Goal: Task Accomplishment & Management: Manage account settings

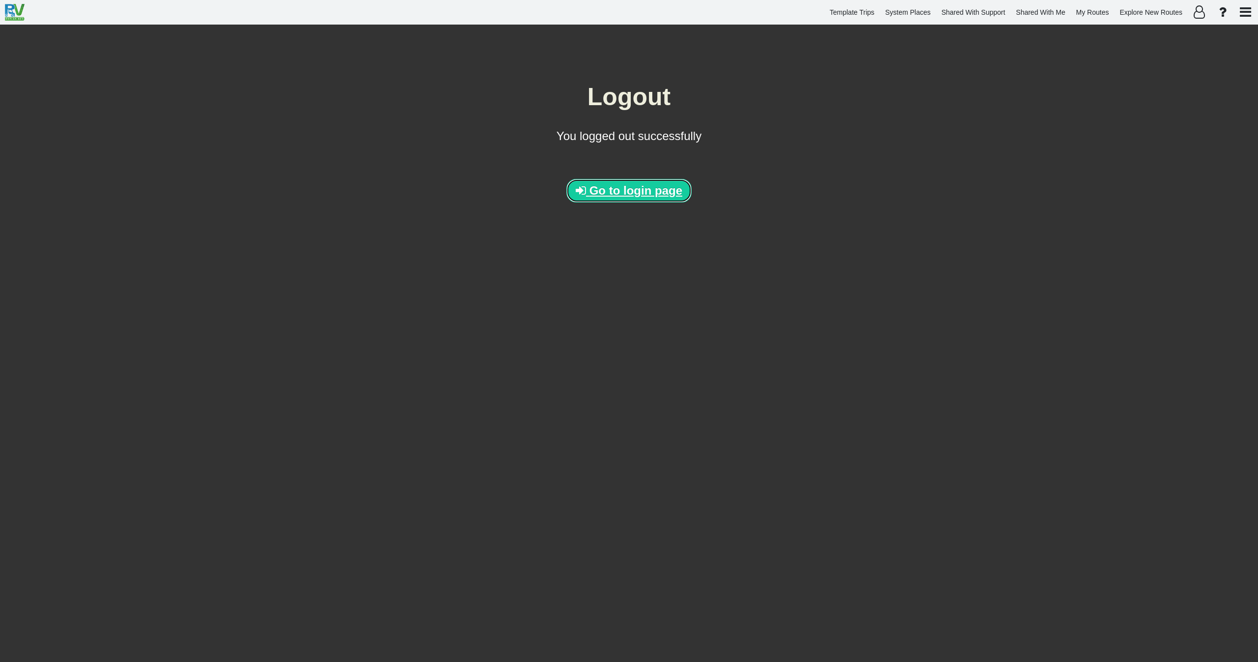
click at [626, 192] on span "Go to login page" at bounding box center [636, 190] width 93 height 13
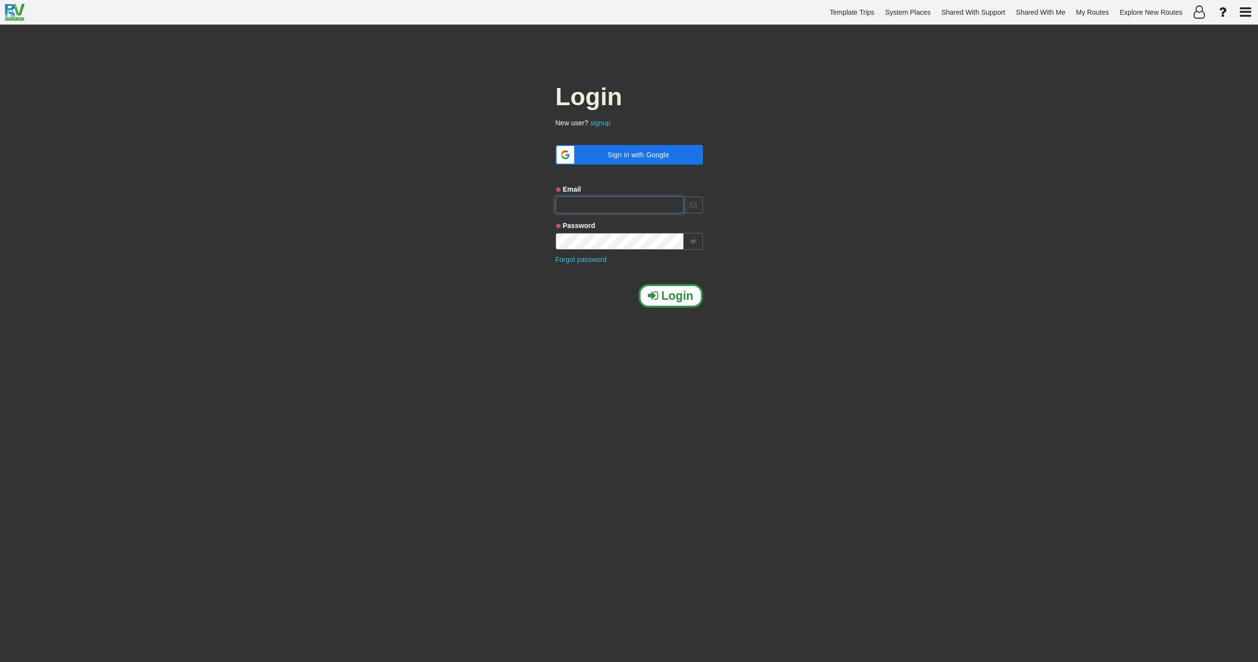
type input "[EMAIL_ADDRESS][DOMAIN_NAME]"
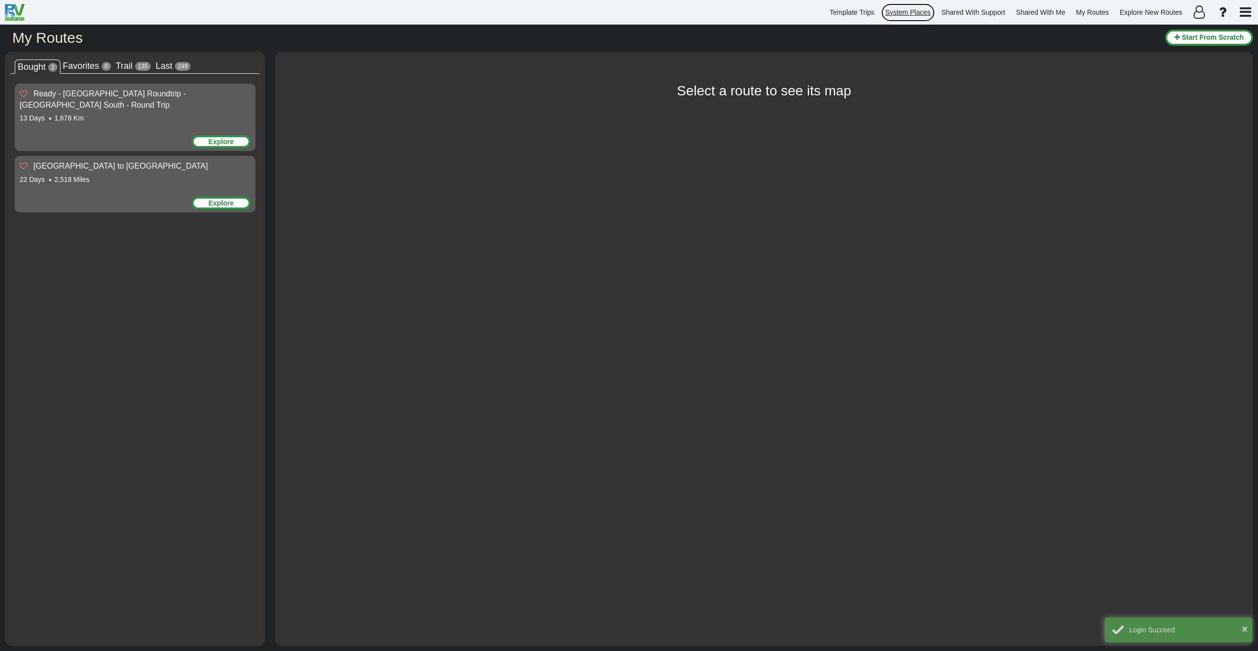
click at [913, 11] on span "System Places" at bounding box center [909, 12] width 46 height 8
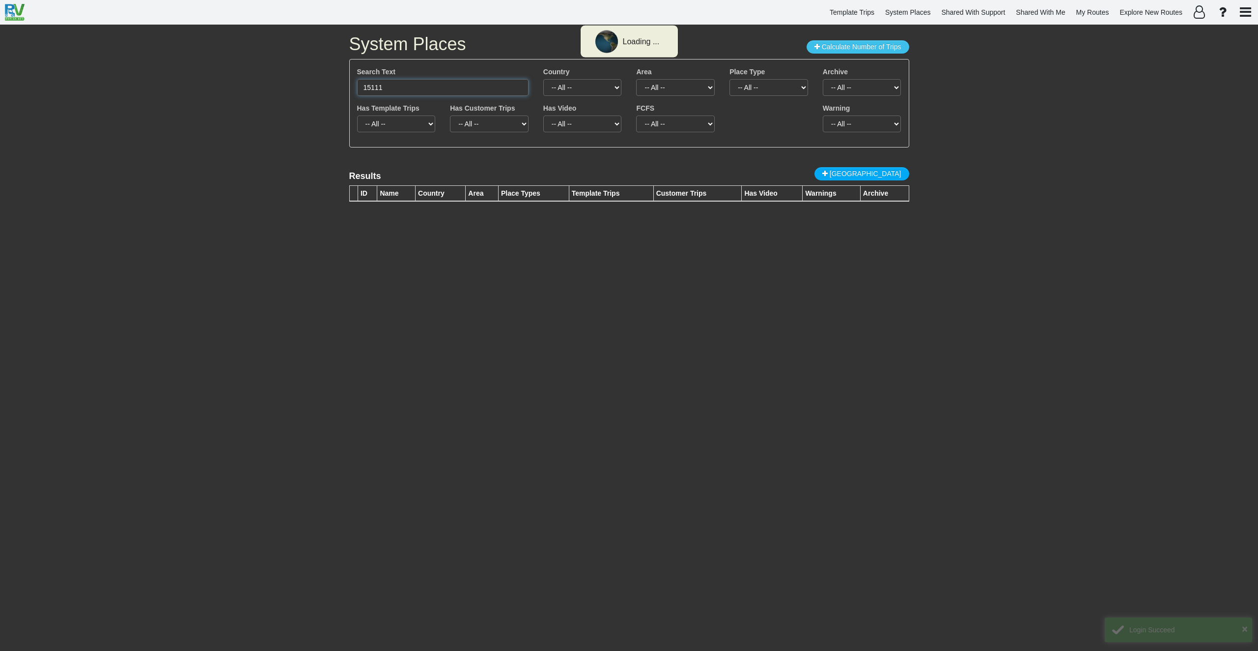
drag, startPoint x: 438, startPoint y: 90, endPoint x: 283, endPoint y: 96, distance: 155.4
click at [284, 92] on div "System Places Calculate Number of Trips Search Text 15111 Country -- All -- Afg…" at bounding box center [629, 338] width 1258 height 626
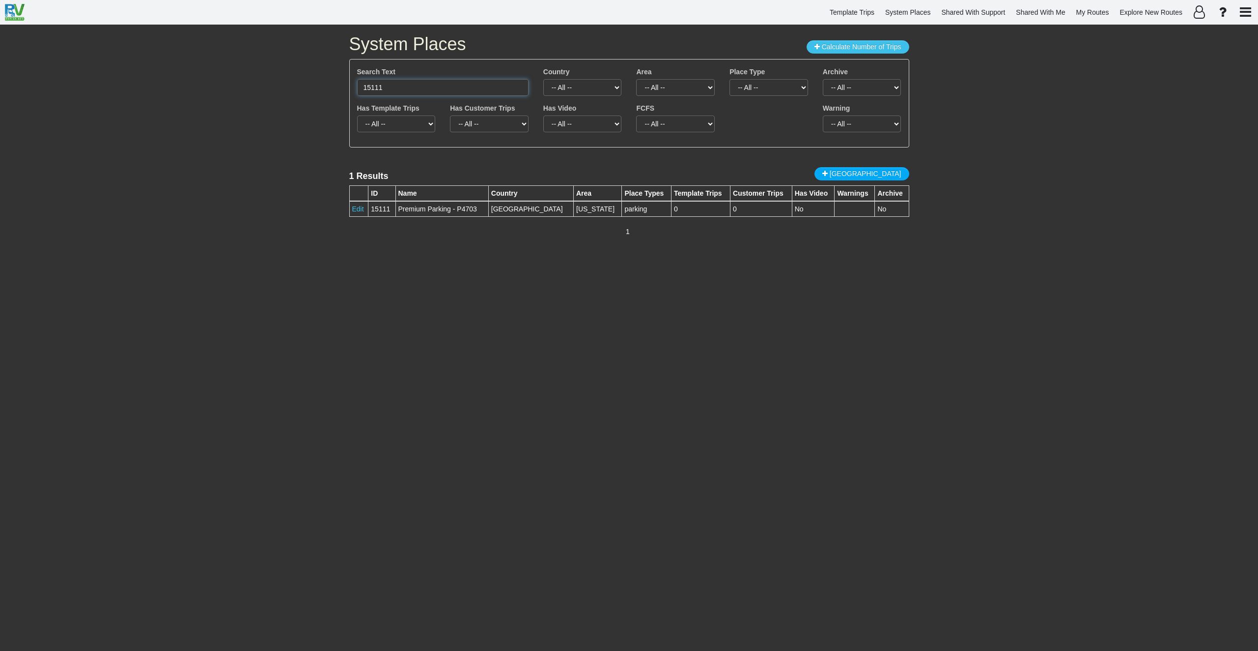
paste input "https://www.lametayel.co.il/pois/xxjkq#:~:text=Berchtesgaden%20National%20Park"
click at [499, 93] on input "https://www.lametayel.co.il/pois/xxjkq#:~:text=Berchtesgaden%20National%20Park" at bounding box center [442, 87] width 171 height 17
paste input "Nationalpark Berchtesgaden"
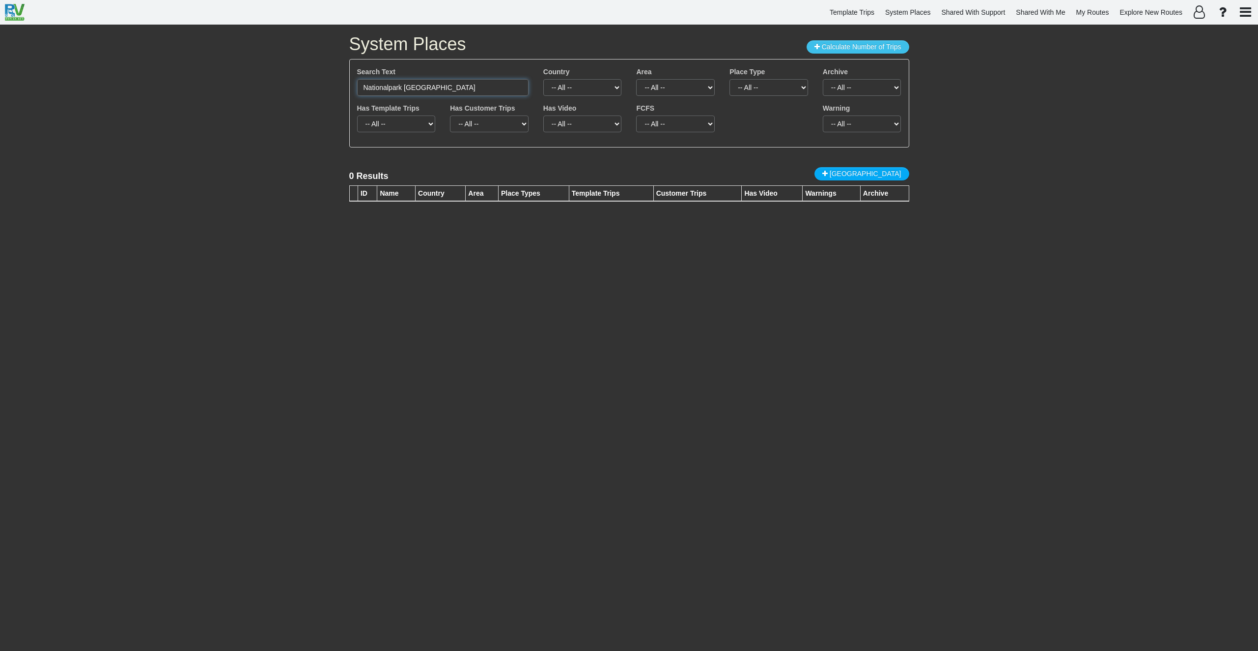
type input "Nationalpark Berchtesgaden"
click at [879, 174] on span "New Place" at bounding box center [866, 174] width 72 height 8
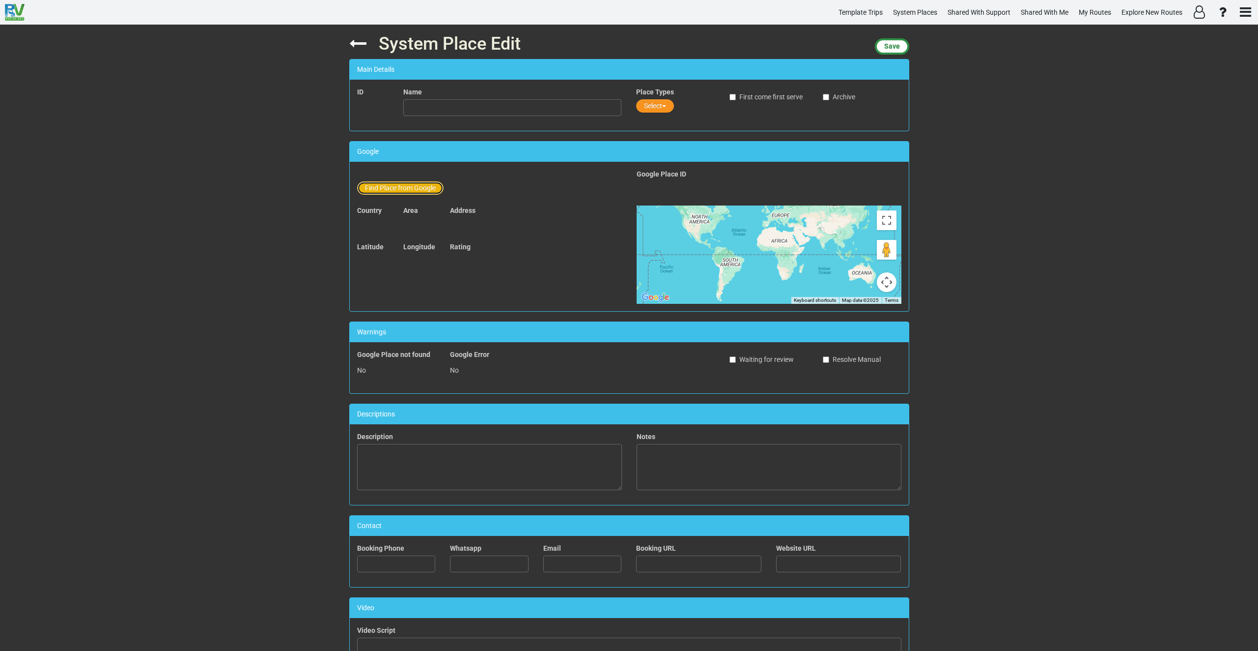
click at [408, 186] on button "Find Place from Google" at bounding box center [400, 187] width 86 height 13
click at [451, 189] on input "text" at bounding box center [513, 189] width 218 height 17
paste input "Nationalpark Berchtesgaden"
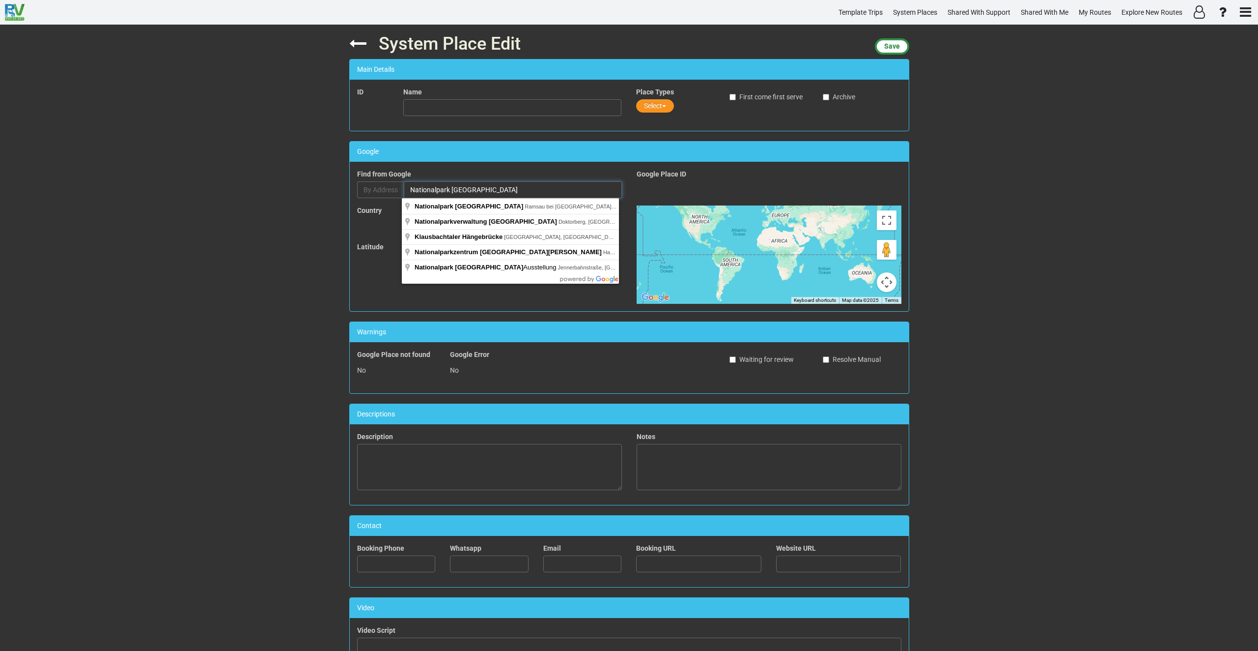
drag, startPoint x: 513, startPoint y: 184, endPoint x: 380, endPoint y: 182, distance: 132.7
click at [380, 182] on div "By Address Nationalpark Berchtesgaden" at bounding box center [489, 189] width 265 height 17
paste input "Watzmann Mittelspitze"
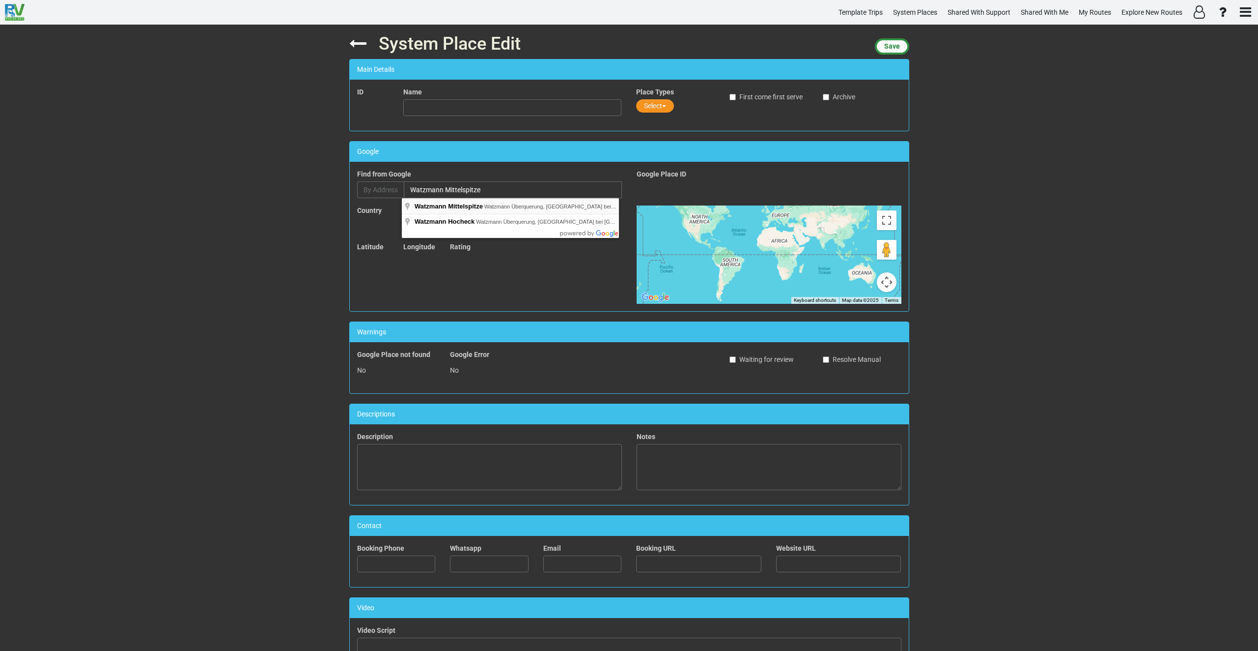
type input "Watzmann Mittelspitze, Watzmann Überquerung, Ramsau bei Berchtesgaden, Germany"
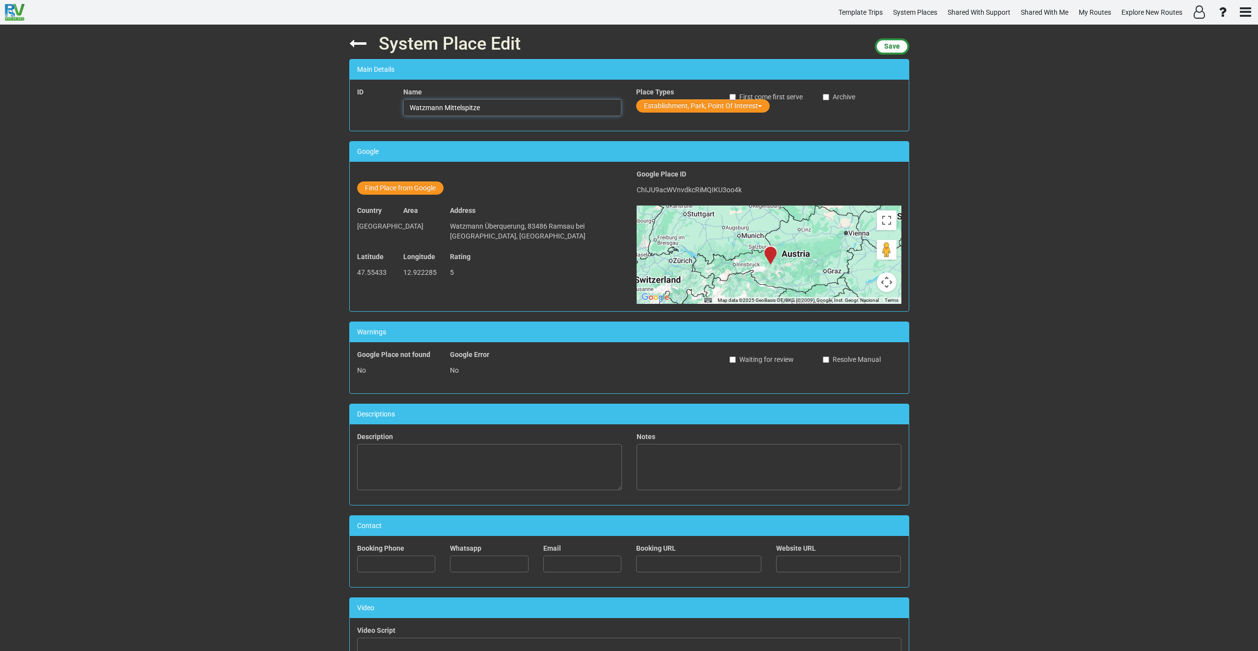
click at [499, 108] on input "Watzmann Mittelspitze" at bounding box center [512, 107] width 218 height 17
type input "Watzmann Mittelspitze"
click at [658, 100] on button "Establishment, Park, Point Of Interest" at bounding box center [703, 105] width 134 height 13
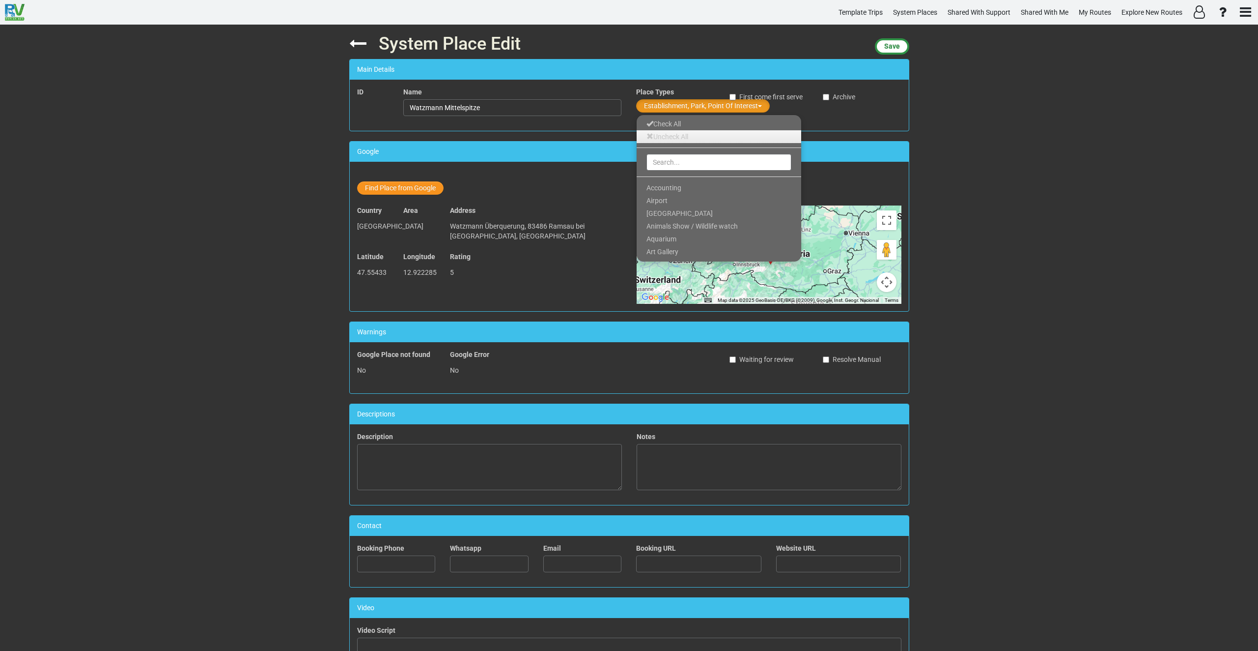
drag, startPoint x: 659, startPoint y: 139, endPoint x: 660, endPoint y: 154, distance: 15.3
click at [659, 139] on link "Uncheck All" at bounding box center [719, 136] width 165 height 13
click at [660, 163] on input "text" at bounding box center [719, 162] width 145 height 17
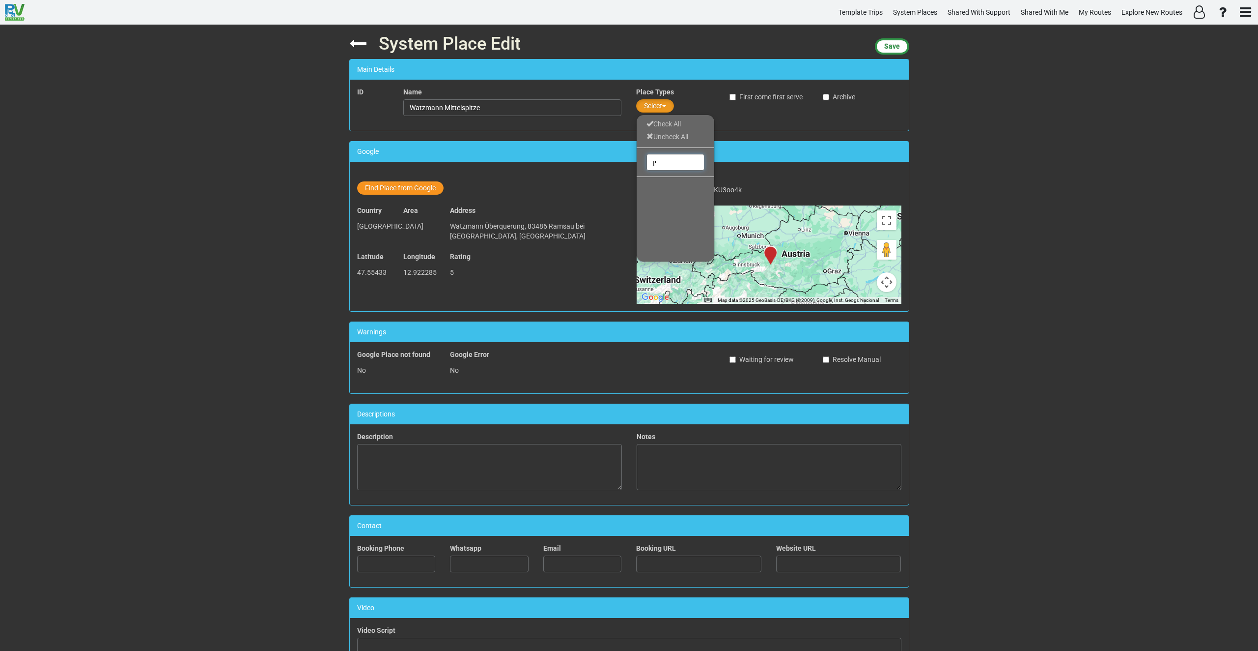
type input "י"
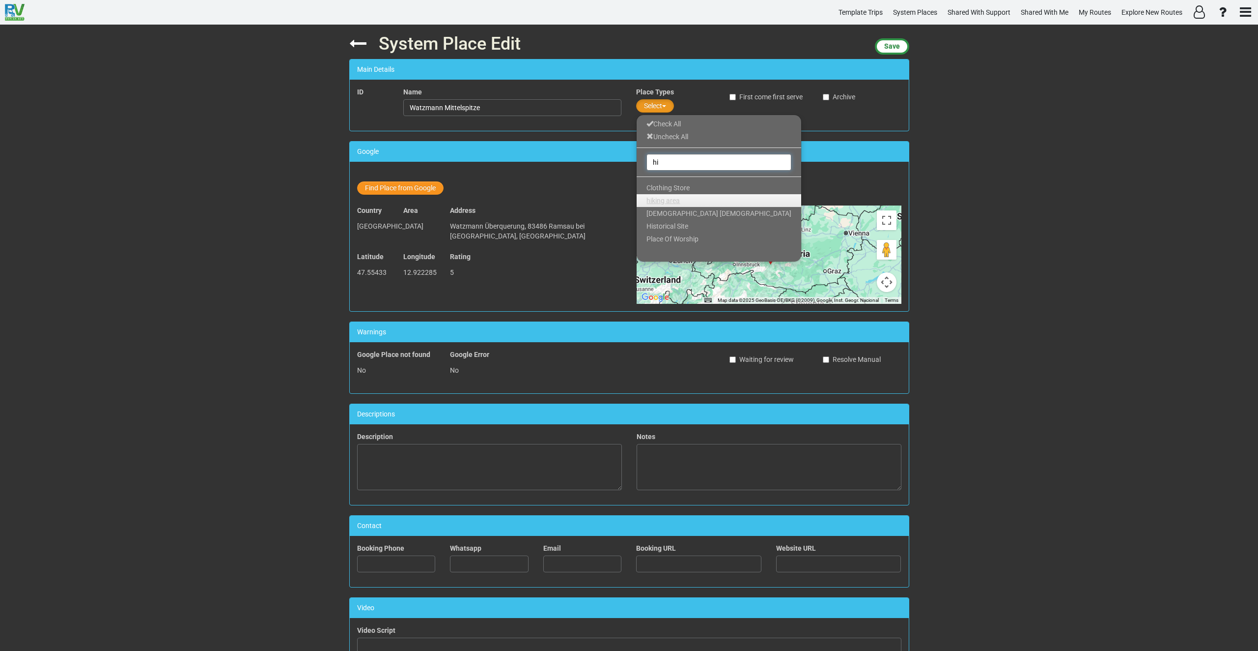
type input "hi"
click at [666, 199] on span "hiking area" at bounding box center [663, 201] width 33 height 8
click at [1003, 132] on div "System Place Edit Save Main Details ID Name Watzmann Mittelspitze Place Types h…" at bounding box center [629, 338] width 1258 height 626
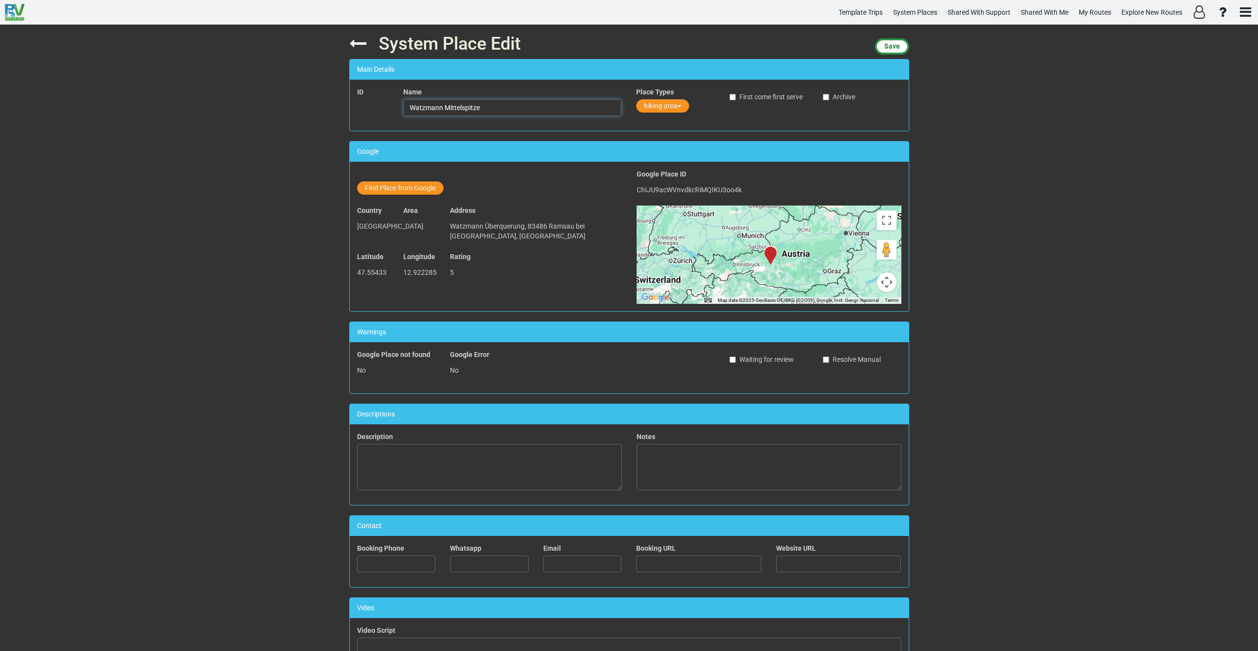
drag, startPoint x: 403, startPoint y: 103, endPoint x: 338, endPoint y: 104, distance: 65.4
click at [339, 103] on div "System Place Edit Save Main Details ID Name Watzmann Mittelspitze Place Types h…" at bounding box center [629, 338] width 1258 height 626
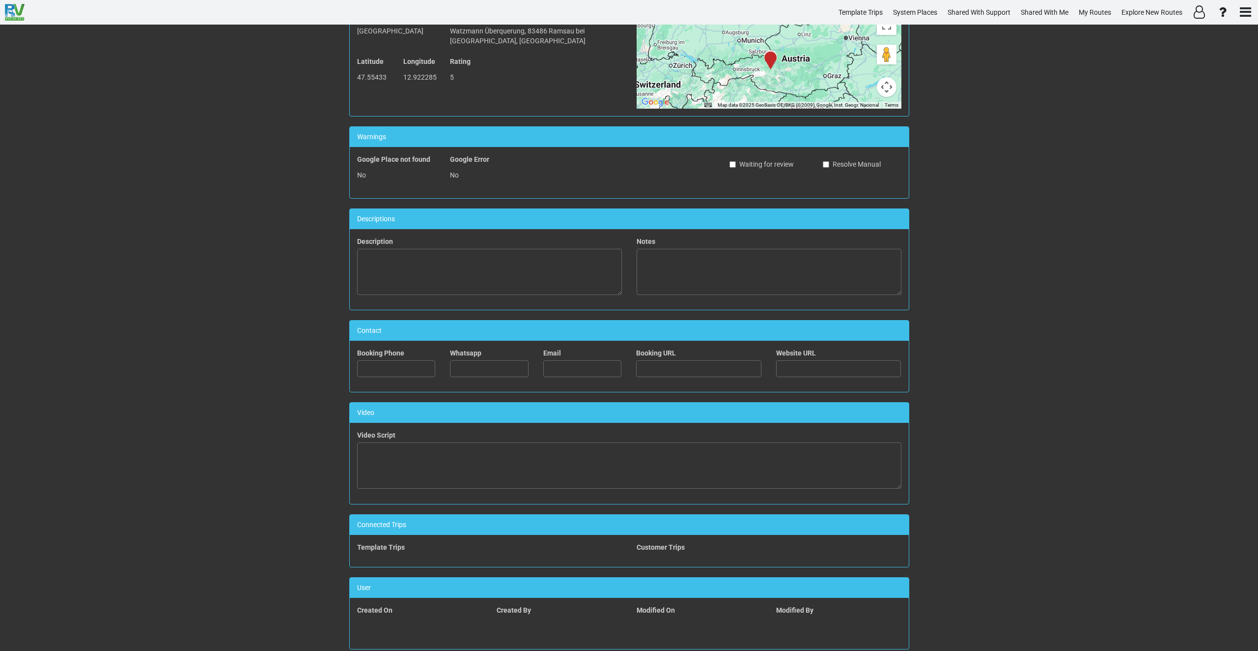
scroll to position [213, 0]
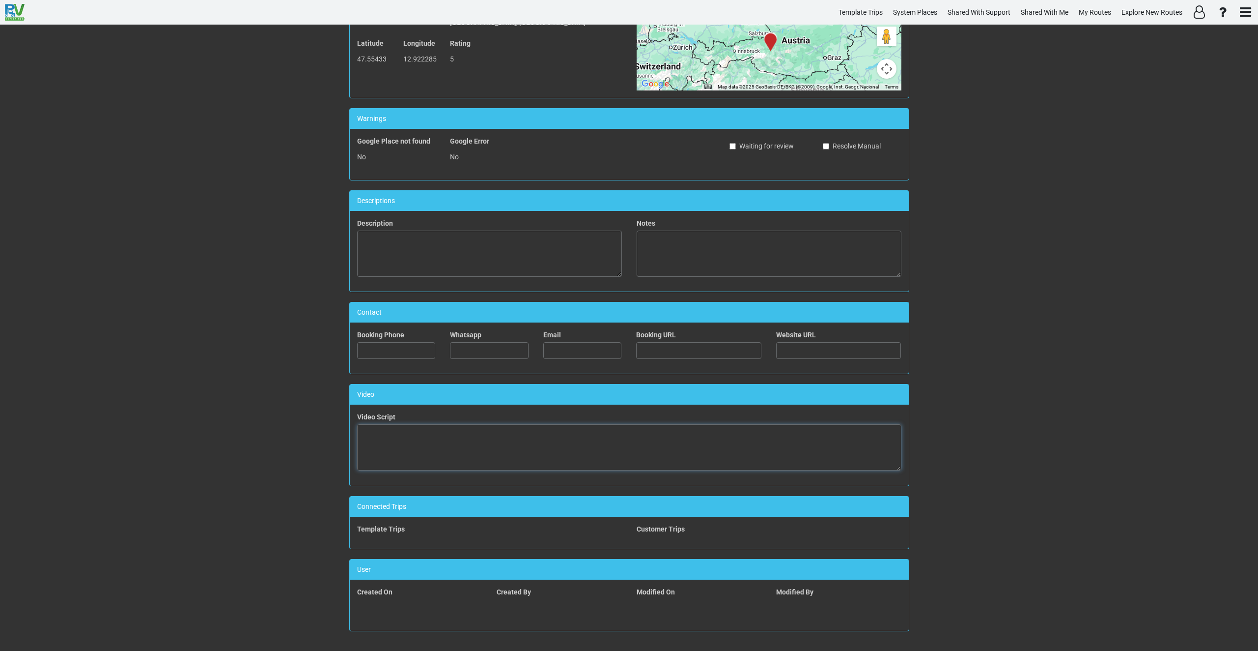
click at [561, 451] on textarea at bounding box center [629, 447] width 544 height 46
paste textarea "<iframe width="560" height="315" src="https://www.youtube.com/embed/pj87-vOPYXU…"
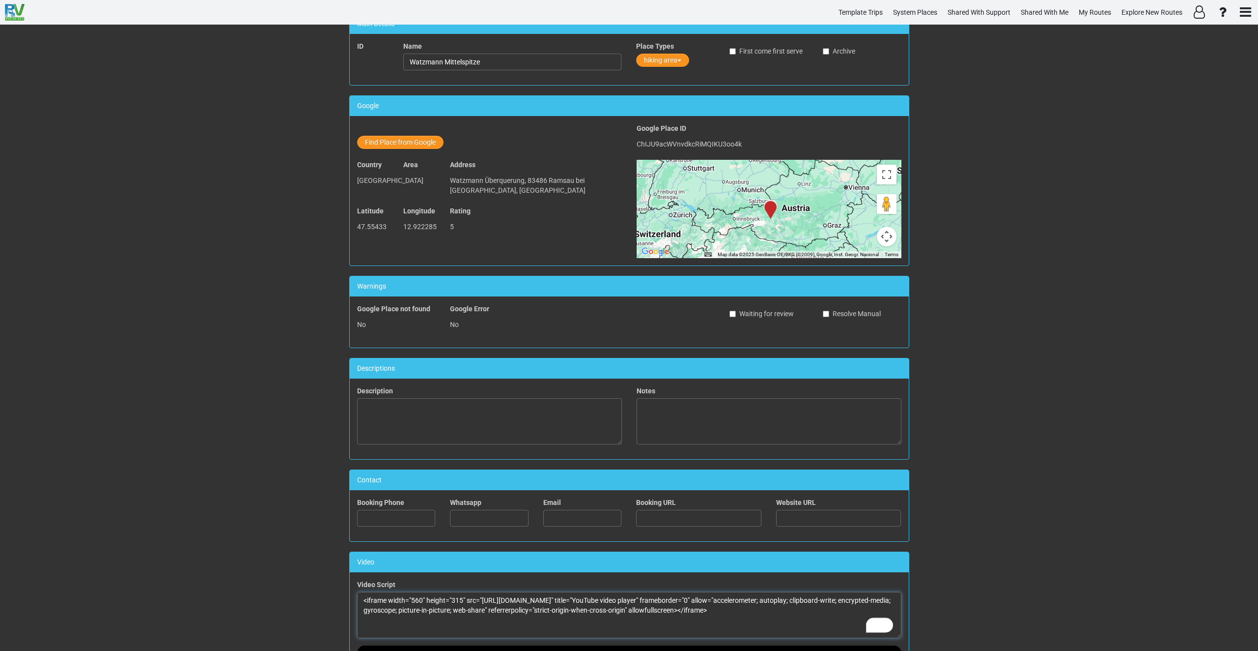
scroll to position [0, 0]
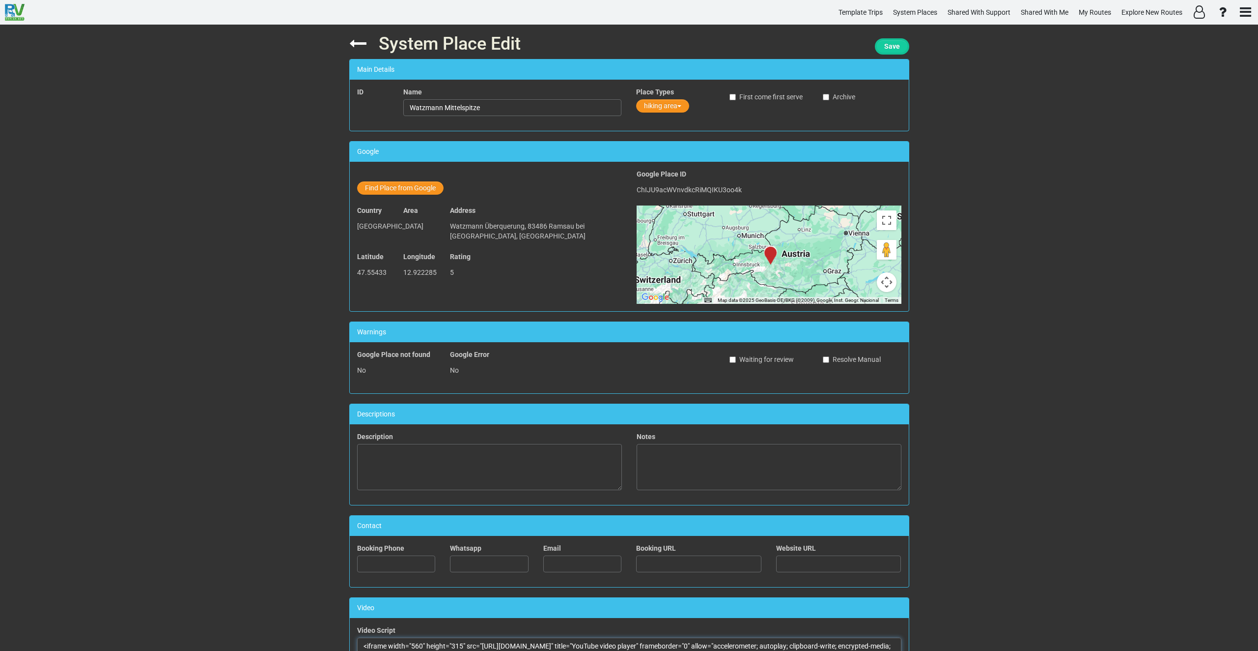
type textarea "<iframe width="560" height="315" src="https://www.youtube.com/embed/pj87-vOPYXU…"
click at [886, 44] on span "Save" at bounding box center [893, 46] width 16 height 8
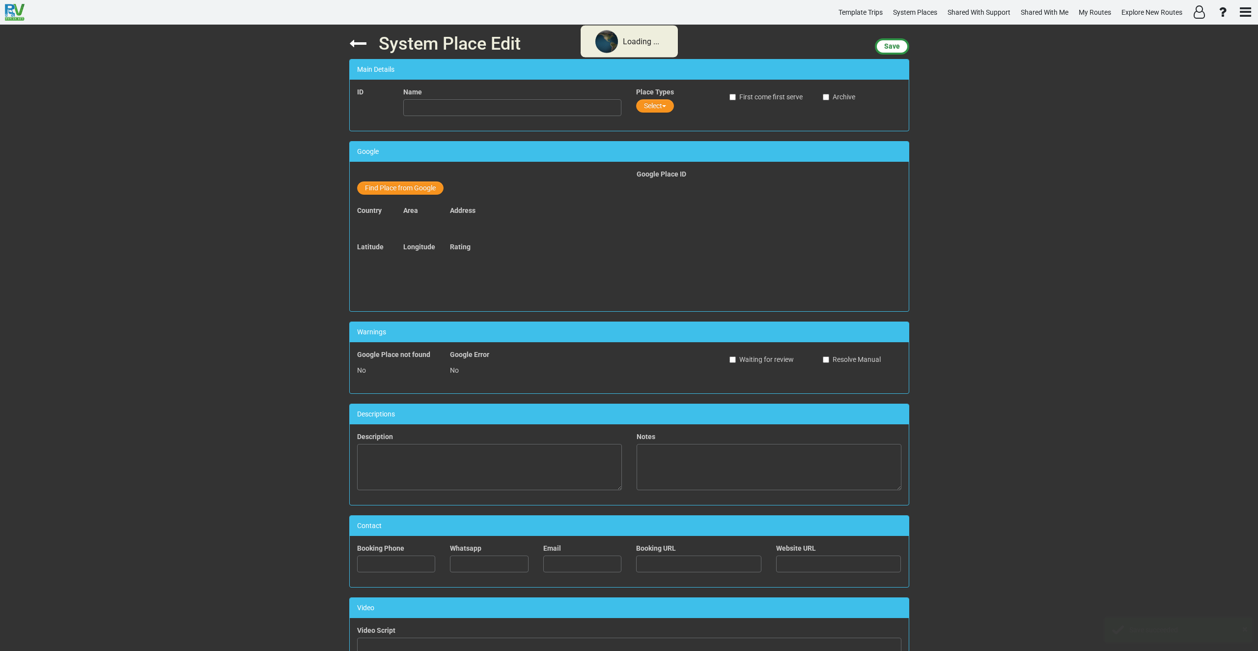
type input "Watzmann Mittelspitze"
type textarea "<iframe width="560" height="315" src="https://www.youtube.com/embed/pj87-vOPYXU…"
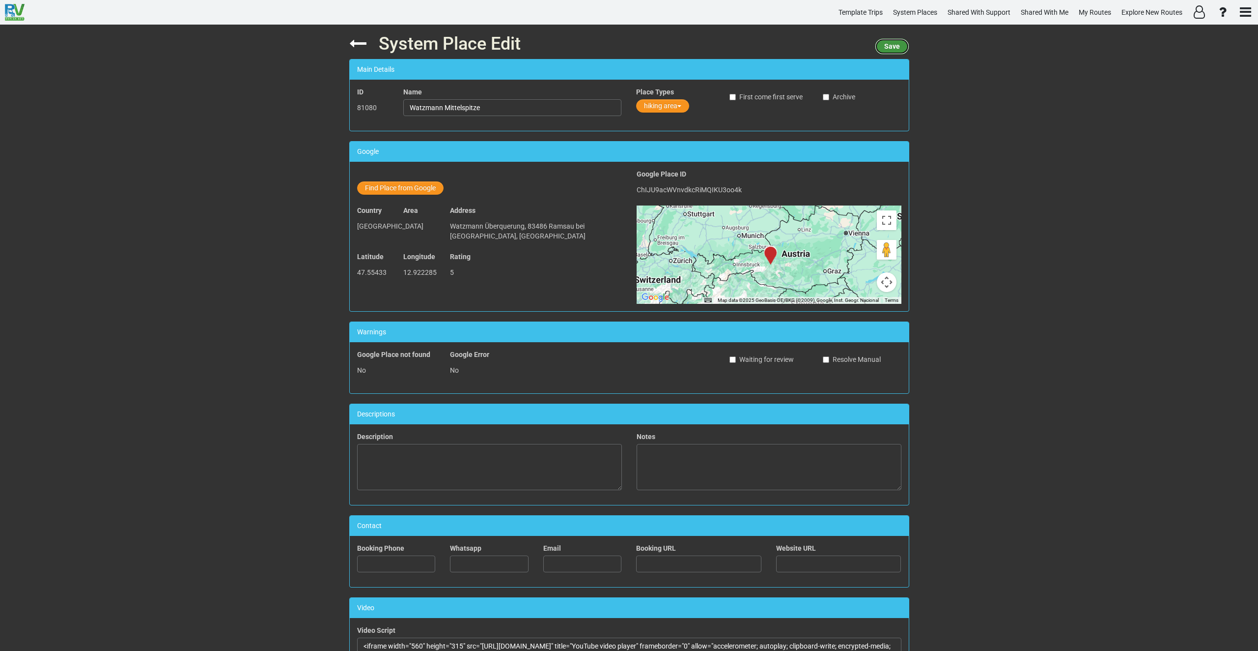
drag, startPoint x: 890, startPoint y: 48, endPoint x: 860, endPoint y: 52, distance: 30.2
click at [890, 48] on span "Save" at bounding box center [893, 46] width 16 height 8
click at [357, 43] on icon at bounding box center [357, 43] width 17 height 17
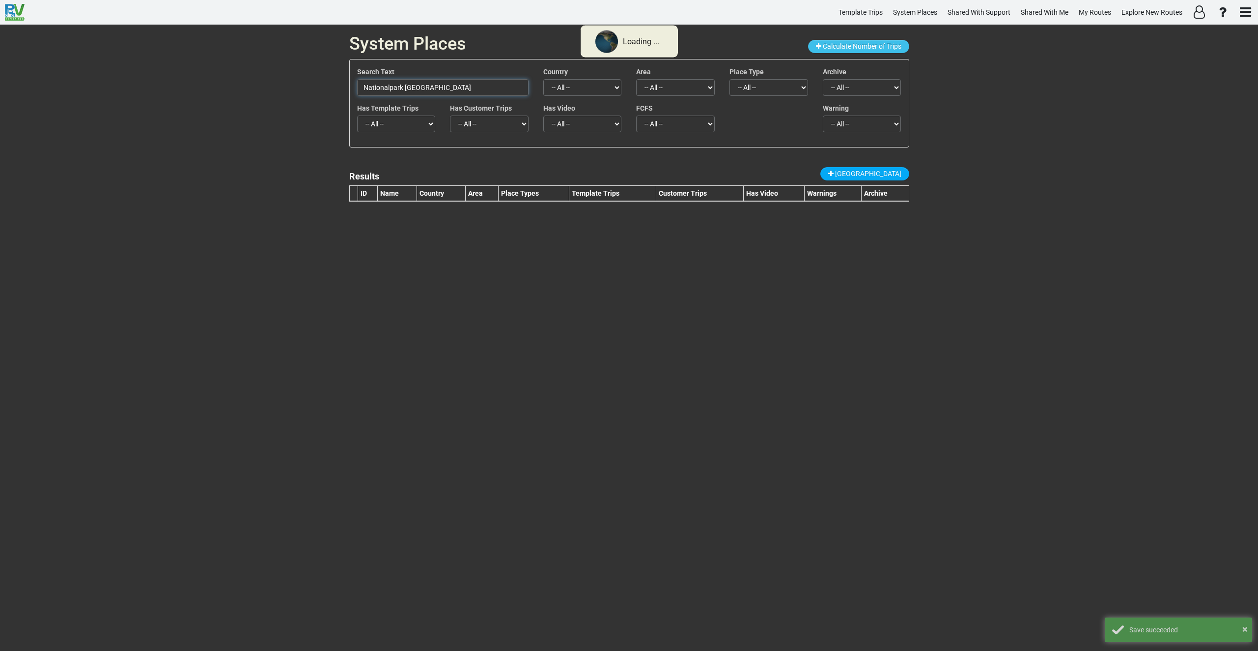
drag, startPoint x: 446, startPoint y: 84, endPoint x: 288, endPoint y: 85, distance: 157.7
click at [289, 84] on div "System Places Calculate Number of Trips Search Text Nationalpark Berchtesgaden …" at bounding box center [629, 338] width 1258 height 626
paste input "text"
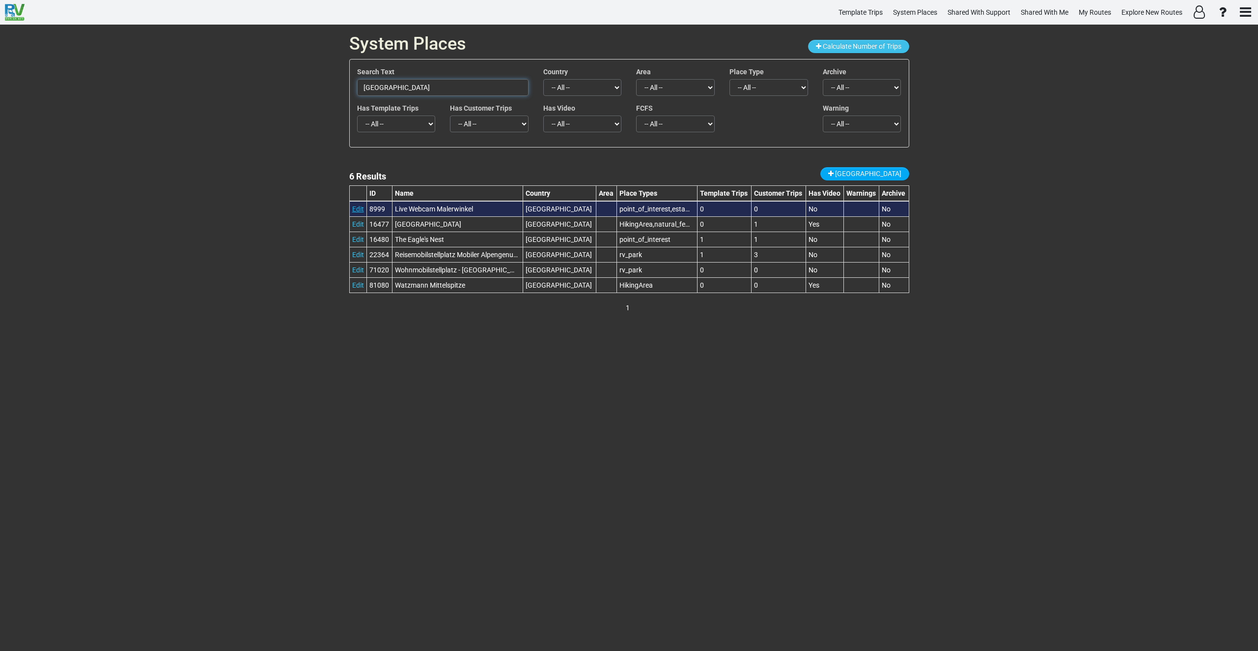
type input "Berchtesgaden"
click at [359, 208] on link "Edit" at bounding box center [358, 209] width 12 height 8
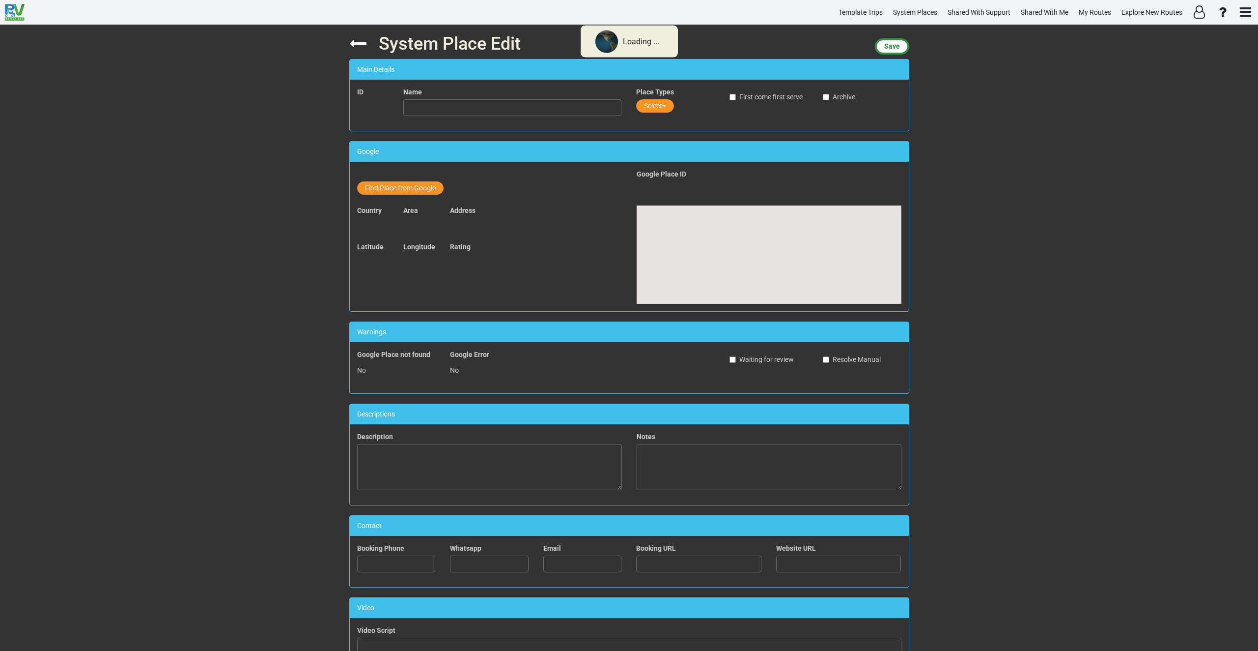
type input "Live Webcam Malerwinkel"
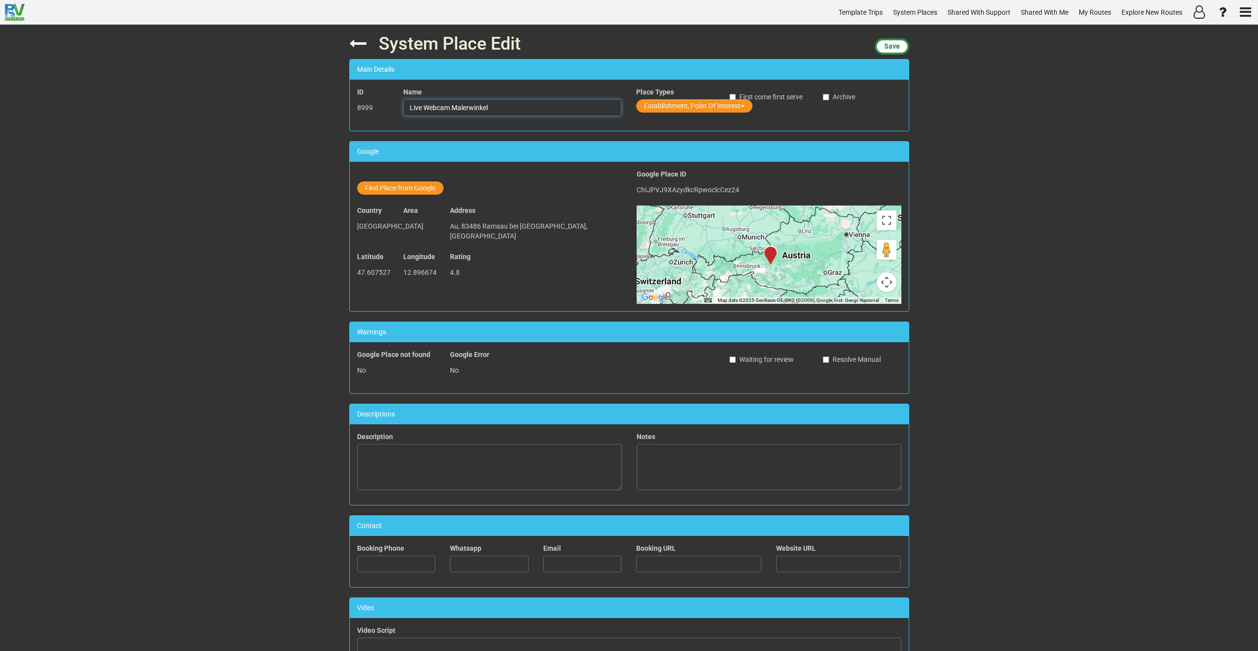
drag, startPoint x: 498, startPoint y: 109, endPoint x: 439, endPoint y: 114, distance: 59.7
click at [396, 110] on div "Name Live Webcam Malerwinkel" at bounding box center [512, 105] width 233 height 36
click at [355, 43] on icon at bounding box center [357, 43] width 17 height 17
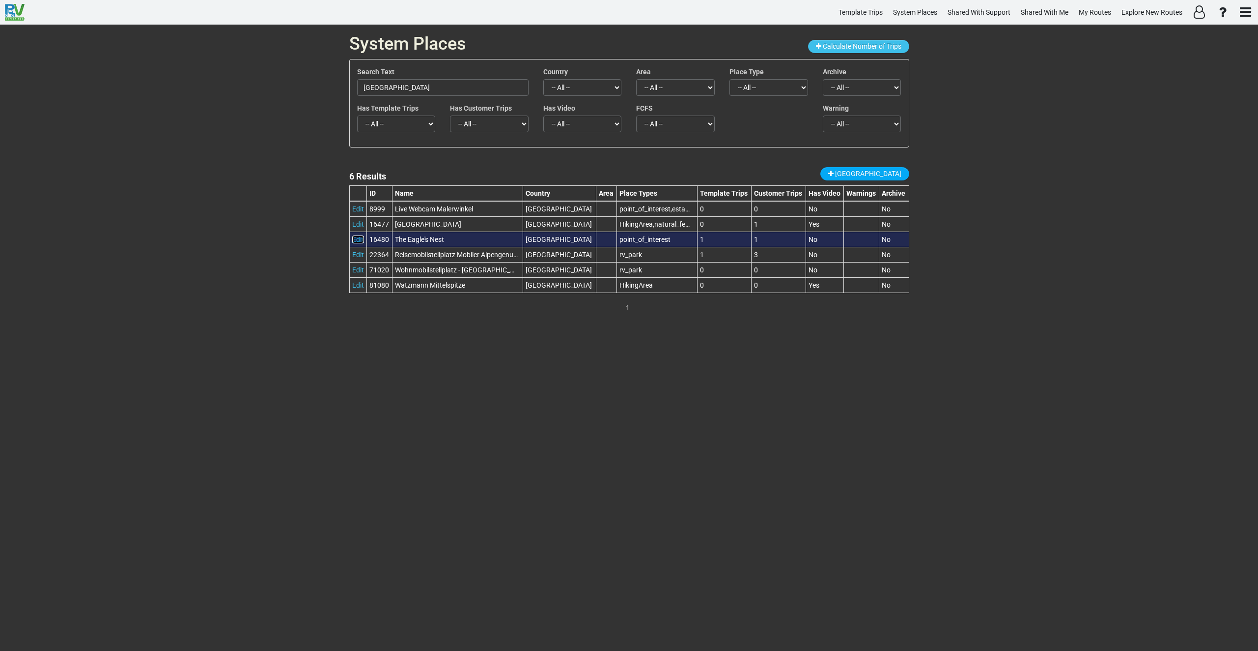
click at [356, 237] on link "Edit" at bounding box center [358, 239] width 12 height 8
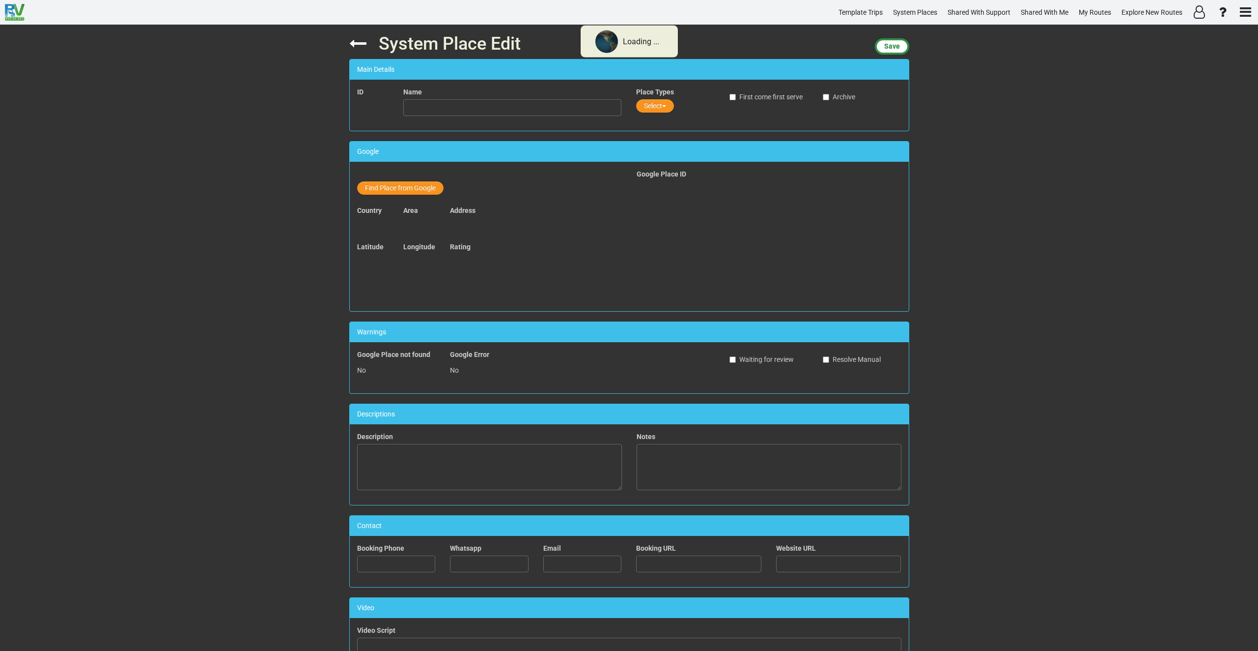
type input "The Eagle's Nest"
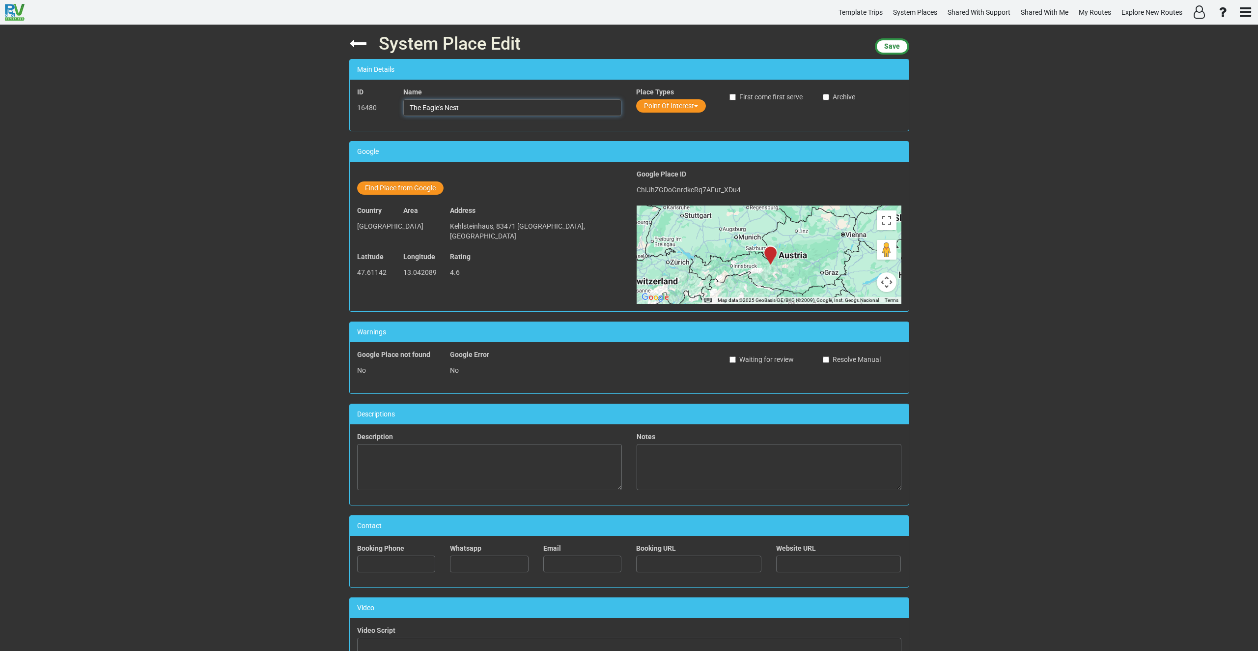
drag, startPoint x: 465, startPoint y: 108, endPoint x: 414, endPoint y: 112, distance: 51.2
click at [403, 108] on input "The Eagle's Nest" at bounding box center [512, 107] width 218 height 17
click at [657, 107] on button "Point Of Interest" at bounding box center [671, 105] width 70 height 13
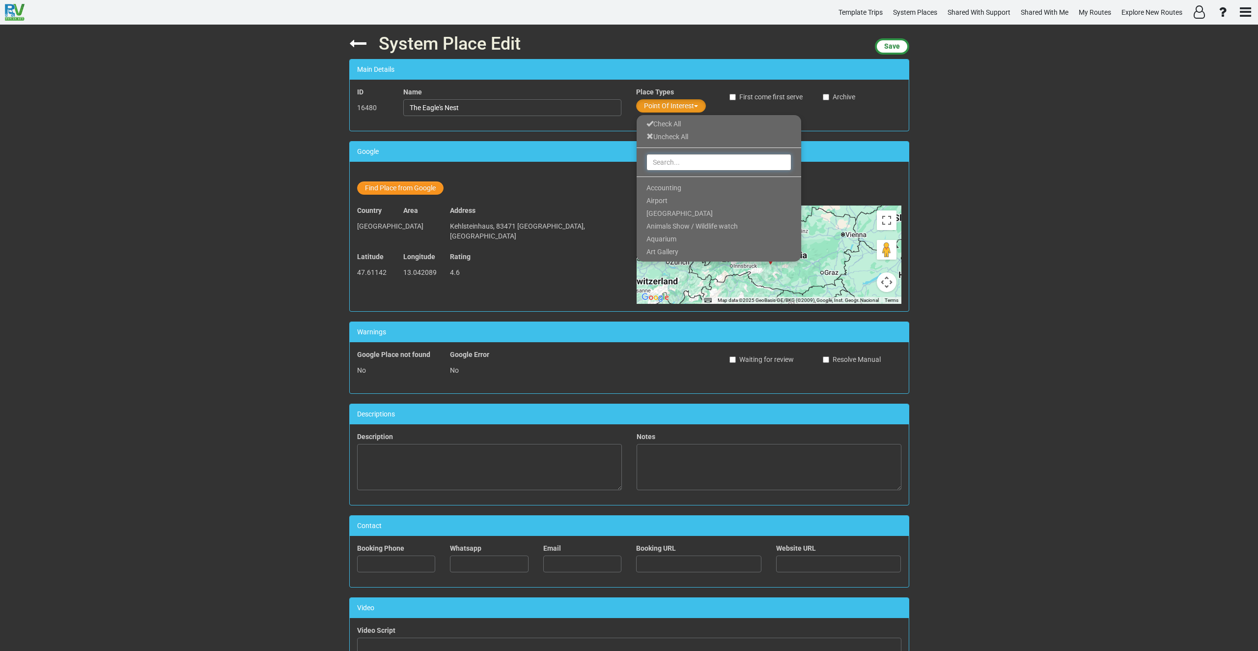
click at [673, 158] on input "text" at bounding box center [719, 162] width 145 height 17
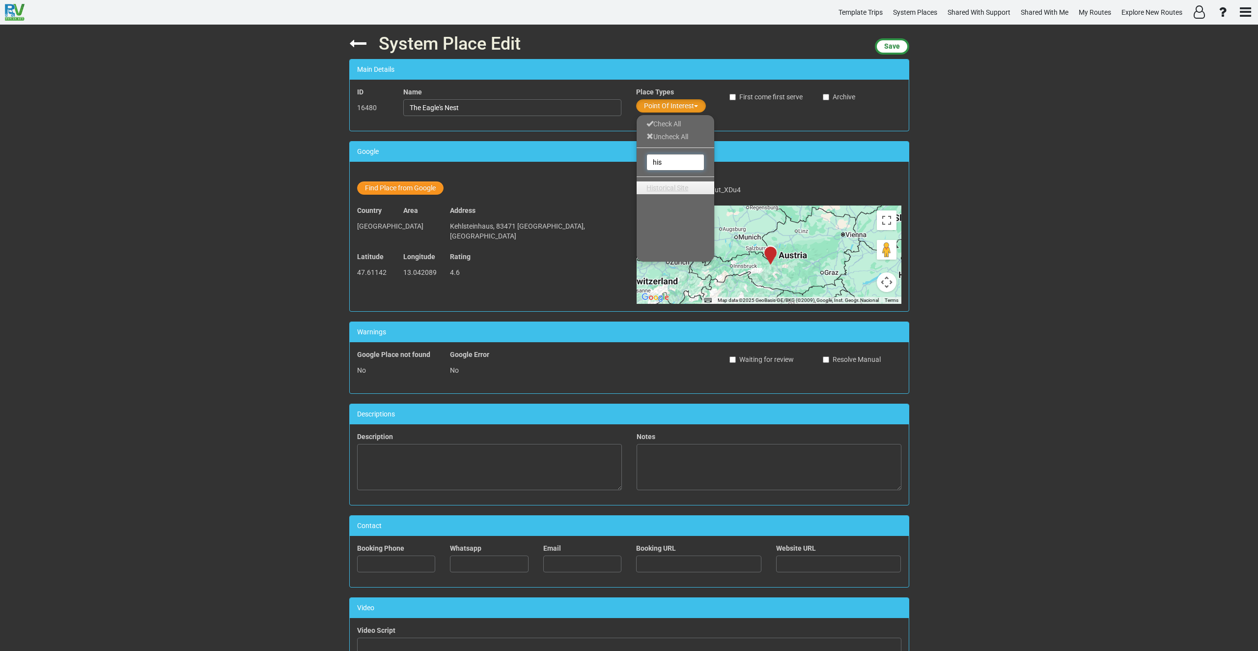
type input "his"
click at [676, 184] on span "Historical Site" at bounding box center [668, 188] width 42 height 8
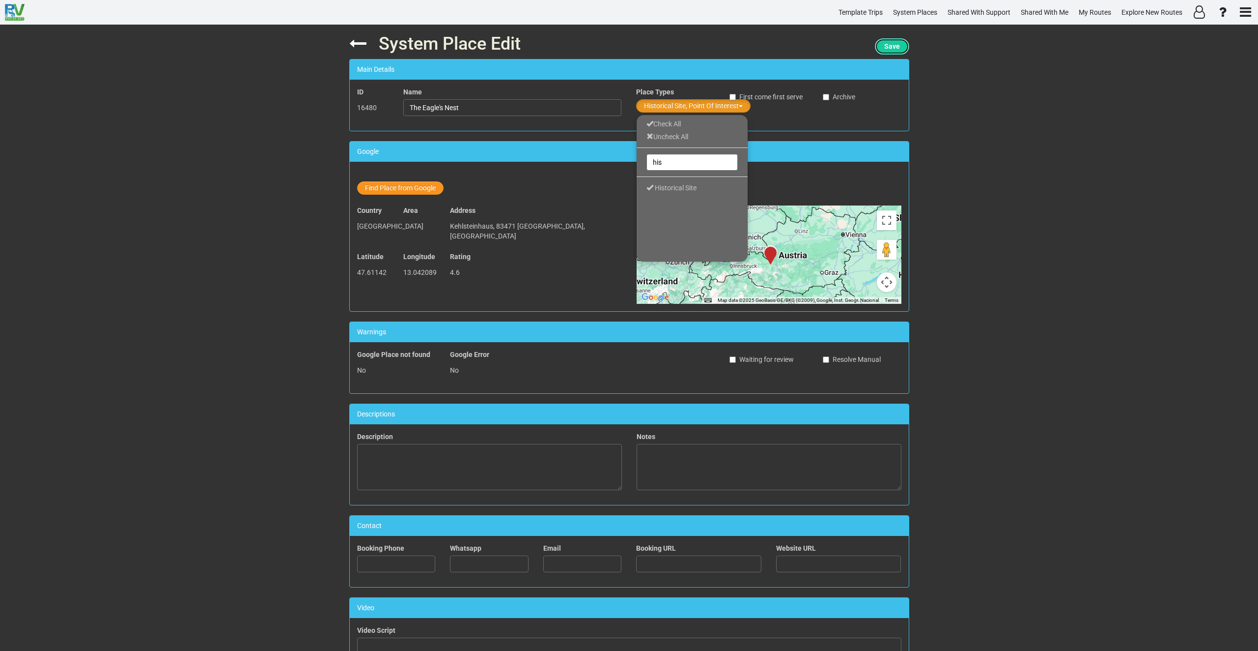
click at [898, 48] on button "Save" at bounding box center [892, 46] width 34 height 16
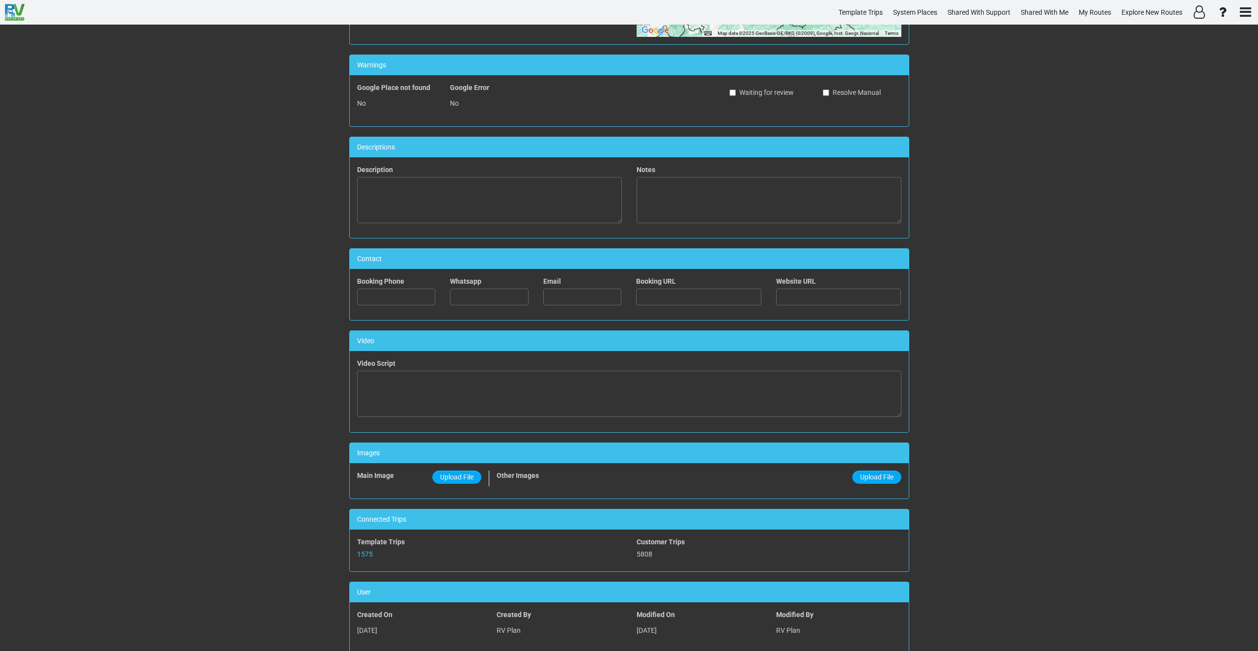
scroll to position [289, 0]
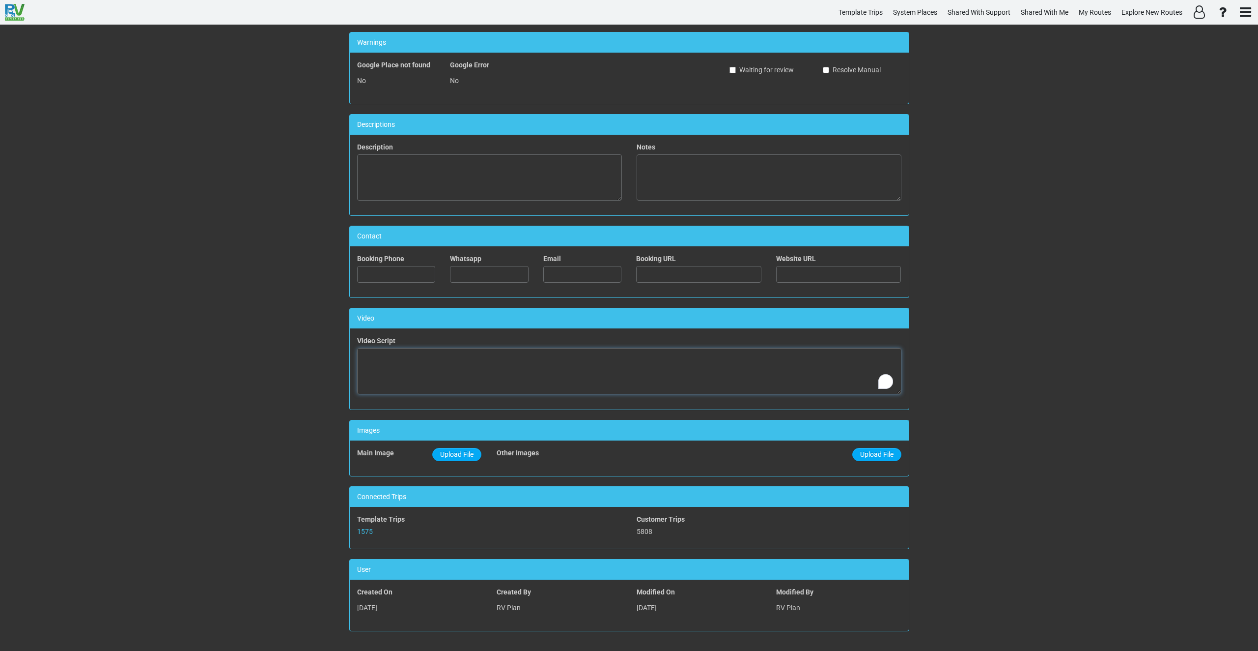
click at [513, 372] on textarea "To enrich screen reader interactions, please activate Accessibility in Grammarl…" at bounding box center [629, 371] width 544 height 46
paste textarea "<iframe width="560" height="315" src="https://www.youtube.com/embed/JYUnfm4jRwc…"
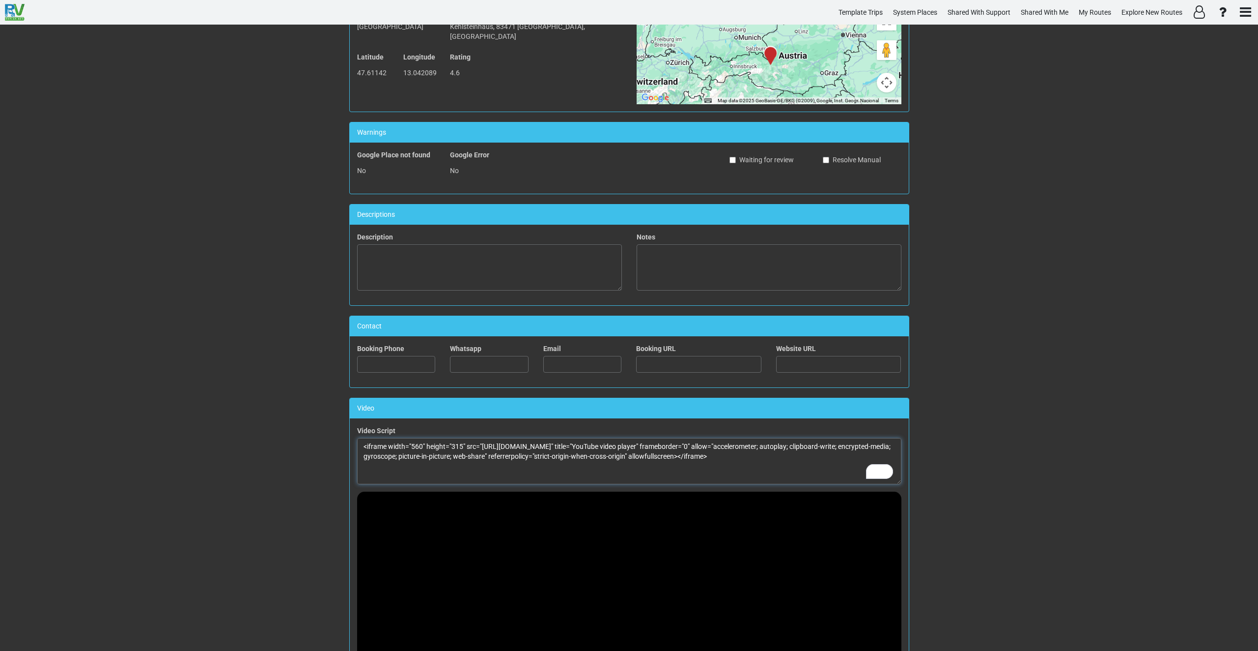
scroll to position [0, 0]
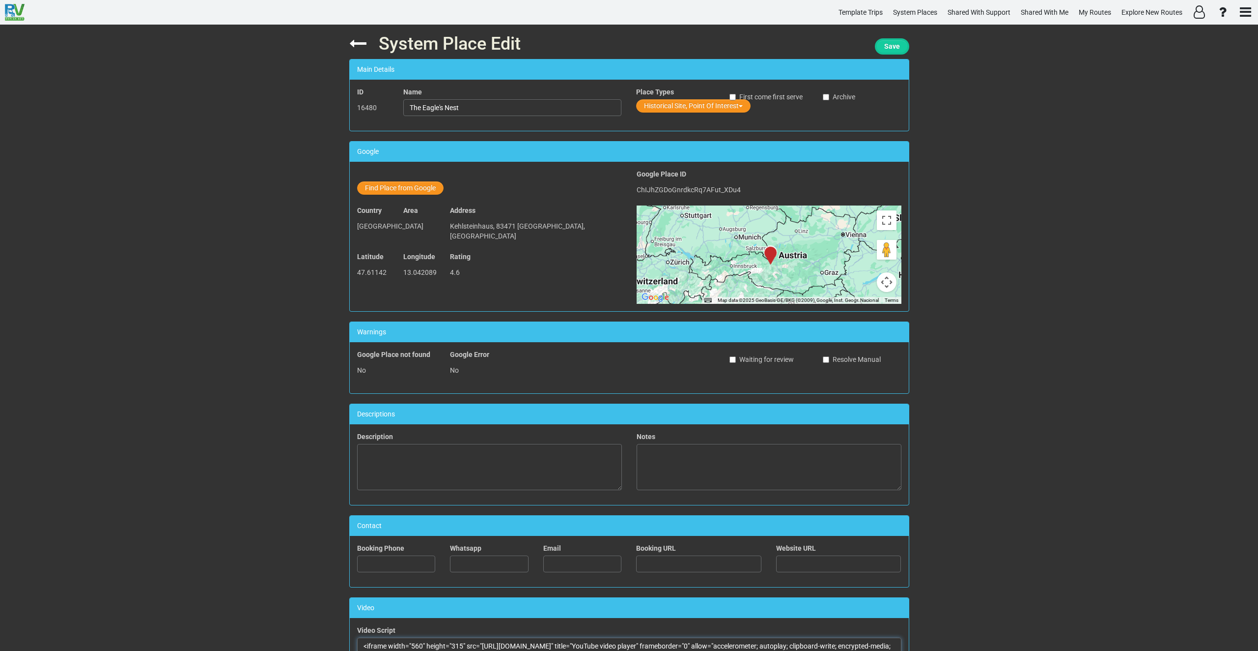
type textarea "<iframe width="560" height="315" src="https://www.youtube.com/embed/JYUnfm4jRwc…"
click at [888, 46] on span "Save" at bounding box center [893, 46] width 16 height 8
click at [354, 44] on icon at bounding box center [357, 43] width 17 height 17
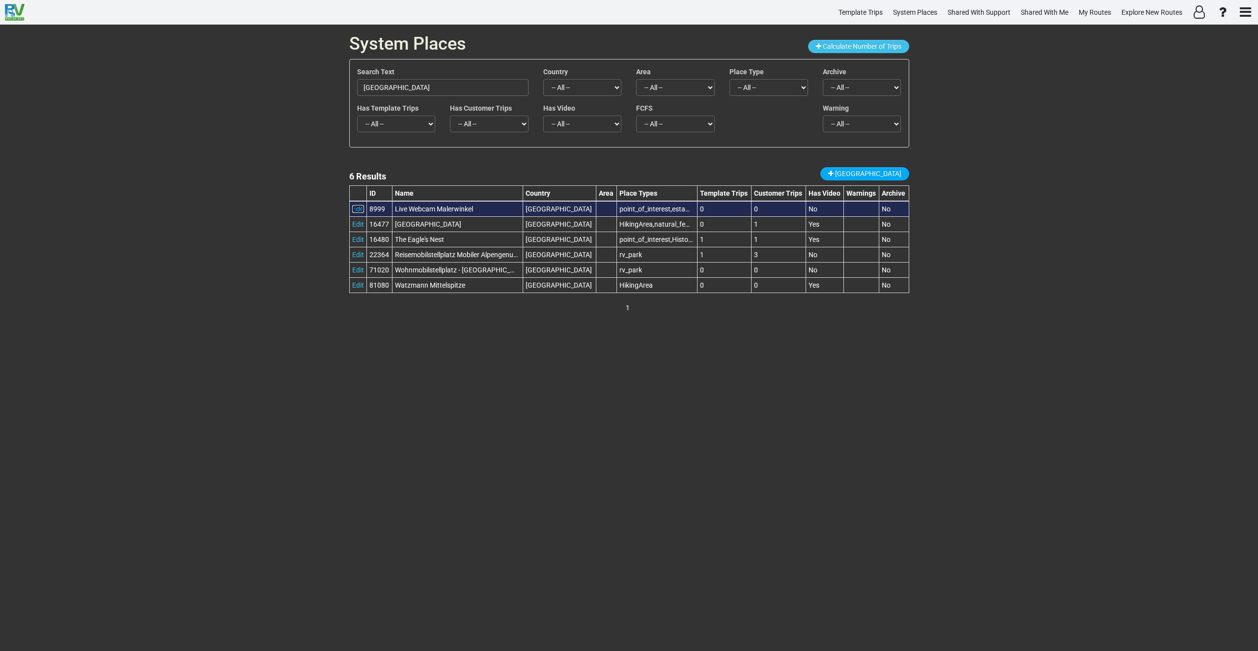
click at [359, 210] on link "Edit" at bounding box center [358, 209] width 12 height 8
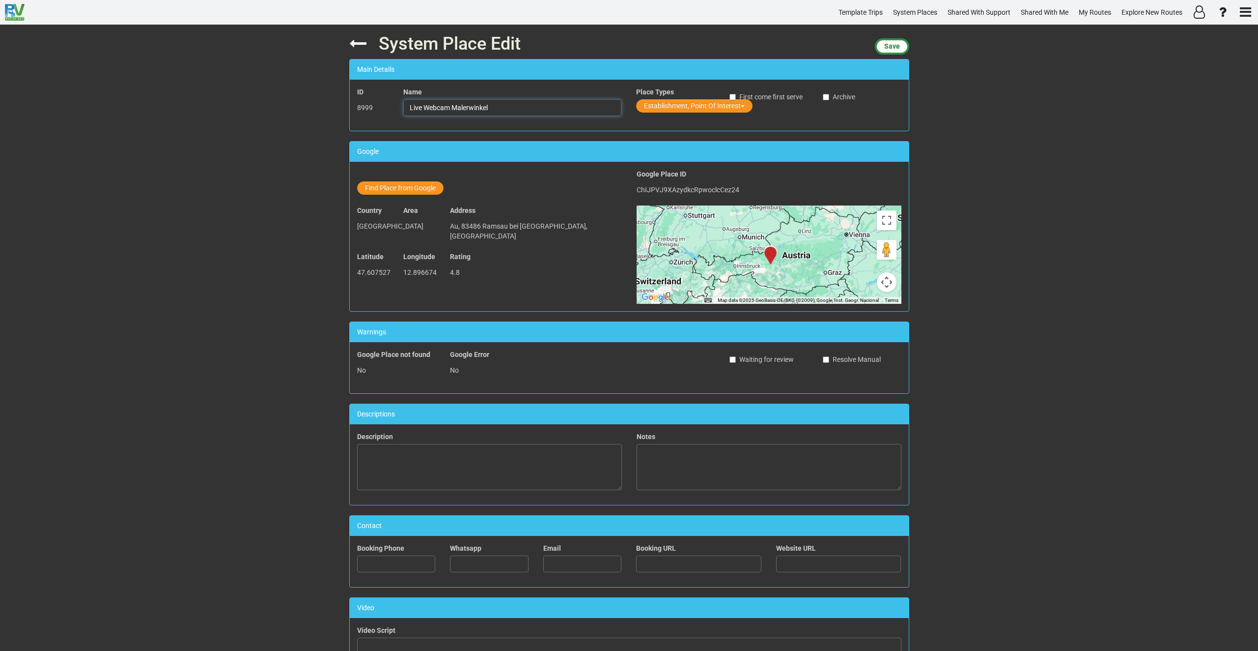
drag, startPoint x: 494, startPoint y: 105, endPoint x: 396, endPoint y: 147, distance: 106.3
click at [364, 114] on div "ID 8999 Name Live Webcam Malerwinkel Place Types Establishment, Point Of Intere…" at bounding box center [629, 105] width 559 height 36
click at [398, 186] on button "Find Place from Google" at bounding box center [400, 187] width 86 height 13
click at [450, 190] on input "text" at bounding box center [513, 189] width 218 height 17
paste input "ramsau"
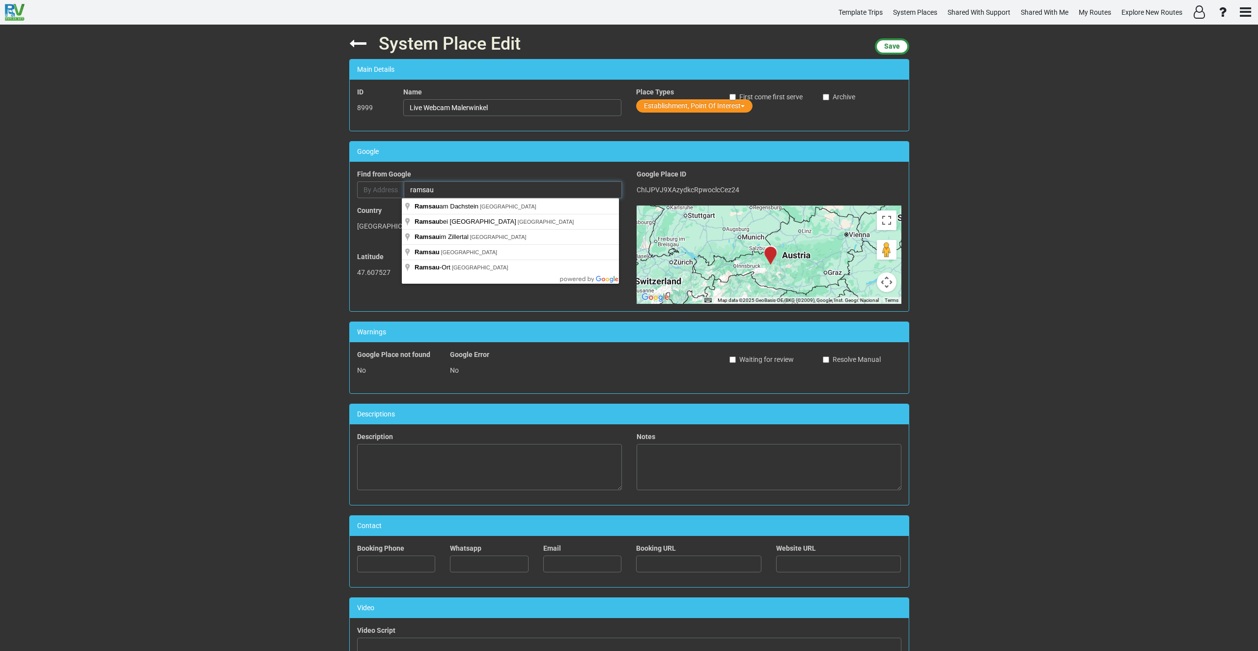
drag, startPoint x: 450, startPoint y: 191, endPoint x: 455, endPoint y: 193, distance: 5.9
click at [455, 193] on input "ramsau" at bounding box center [513, 189] width 218 height 17
type input "Ramsau am Dachstein, Austria"
type input "Ramsau am Dachstein"
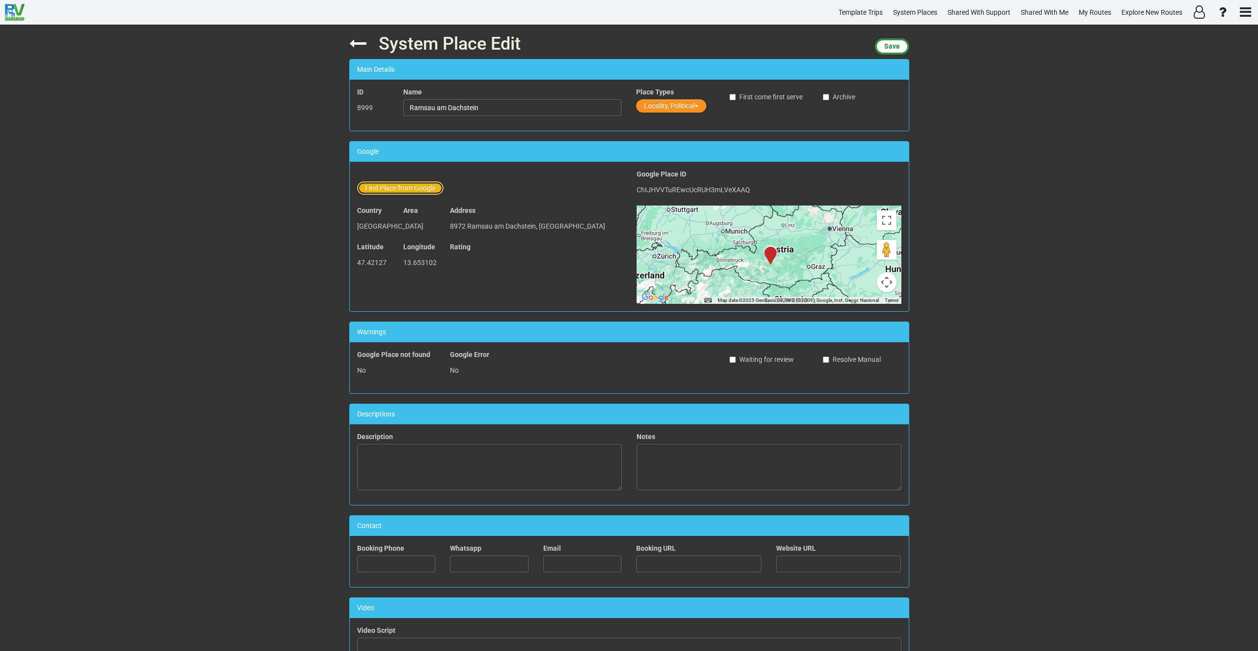
click at [402, 190] on button "Find Place from Google" at bounding box center [400, 187] width 86 height 13
click at [456, 190] on input "Ramsau am Dachstein, Austria" at bounding box center [513, 189] width 218 height 17
drag, startPoint x: 507, startPoint y: 189, endPoint x: 333, endPoint y: 189, distance: 173.5
click at [333, 188] on div "System Place Edit Save Main Details ID 8999 Name Ramsau am Dachstein Place Type…" at bounding box center [629, 338] width 1258 height 626
paste input "Treppe ins Nichts"
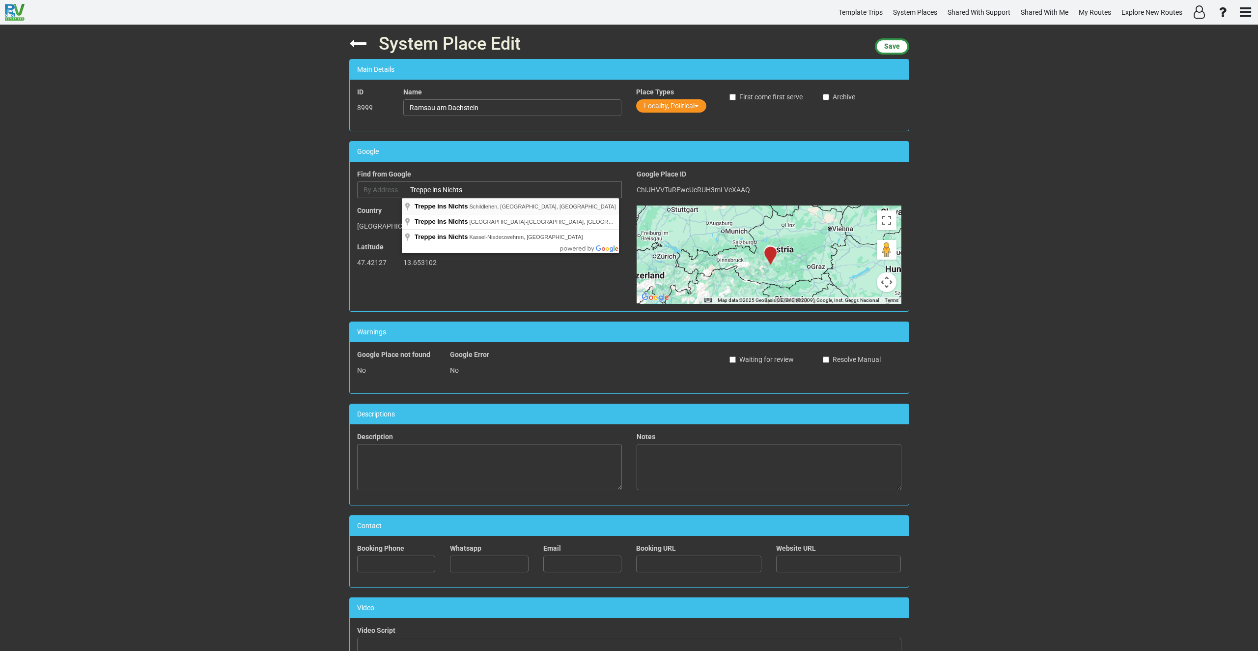
type input "Treppe ins Nichts, Schildlehen, Obertraun, Austria"
type input "Treppe ins Nichts"
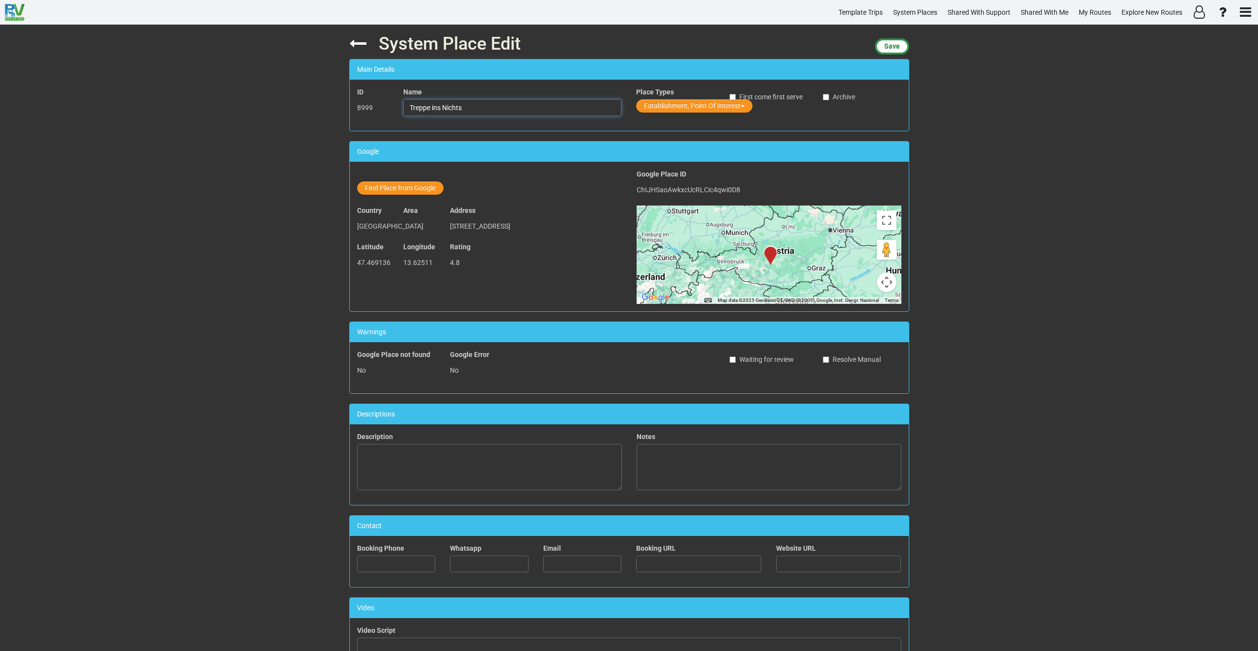
drag, startPoint x: 474, startPoint y: 106, endPoint x: 389, endPoint y: 104, distance: 85.5
click at [389, 104] on div "ID 8999 Name Treppe ins Nichts Place Types Establishment, Point Of Interest Fir…" at bounding box center [629, 105] width 559 height 36
click at [891, 47] on span "Save" at bounding box center [893, 46] width 16 height 8
click at [645, 105] on button "Establishment, Point Of Interest" at bounding box center [694, 105] width 116 height 13
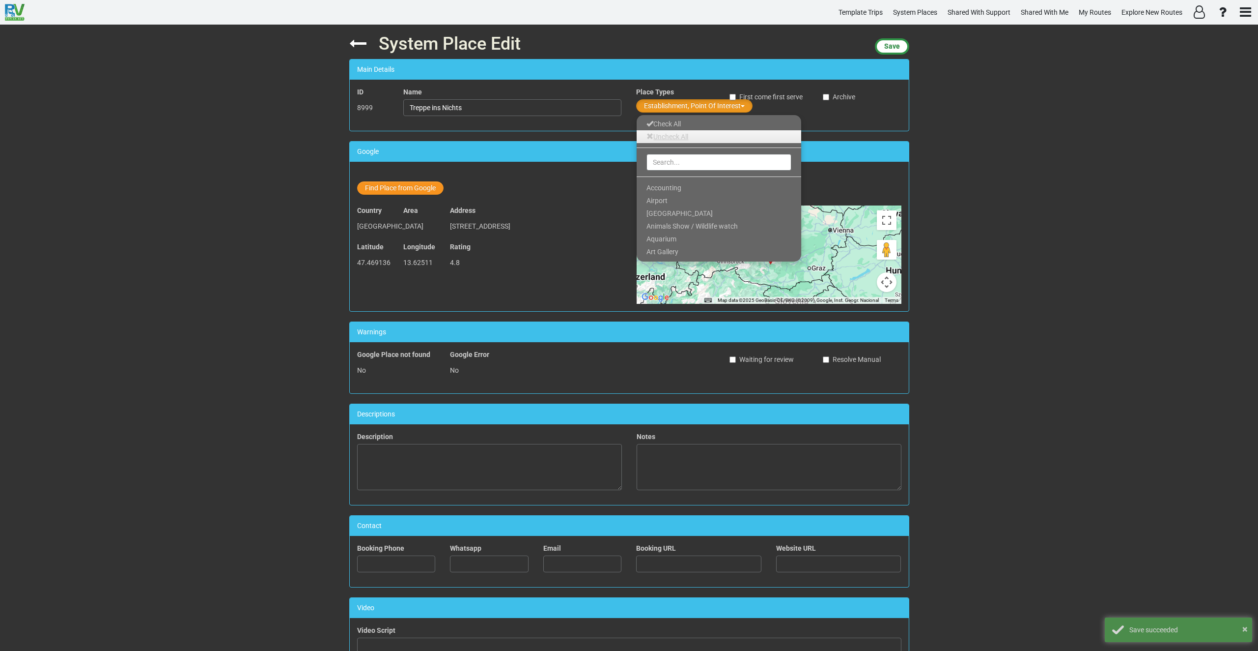
click at [658, 136] on link "Uncheck All" at bounding box center [719, 136] width 165 height 13
click at [659, 163] on input "text" at bounding box center [719, 162] width 145 height 17
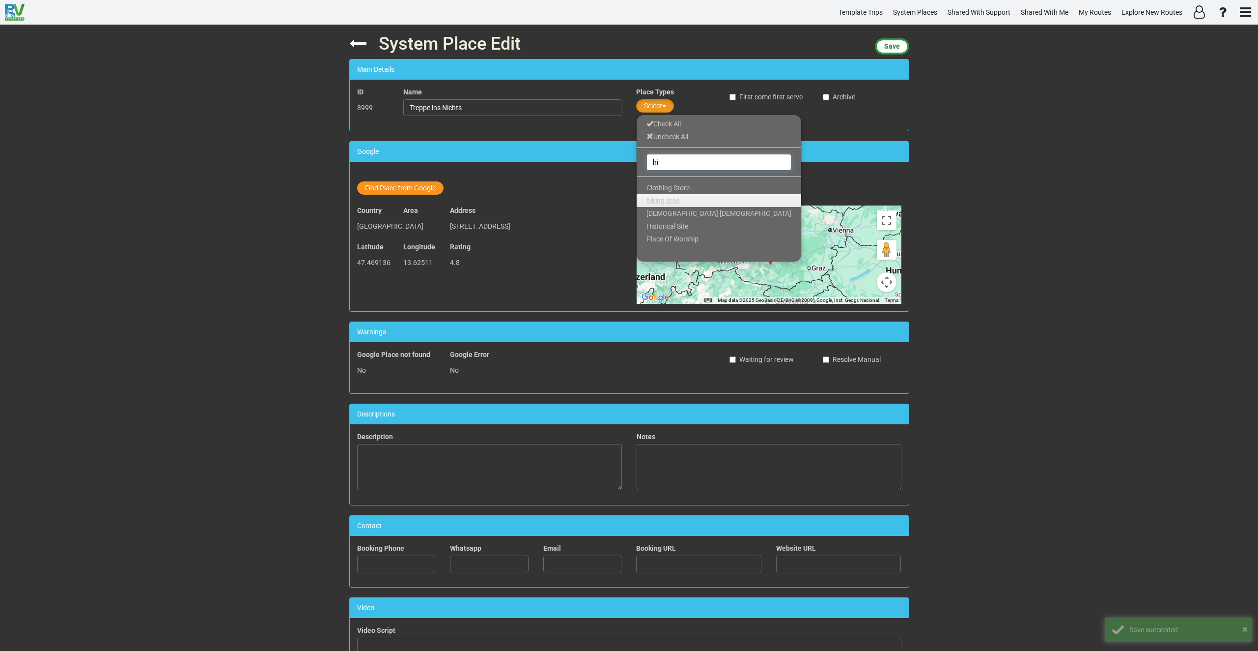
type input "hi"
click at [664, 199] on span "hiking area" at bounding box center [663, 201] width 33 height 8
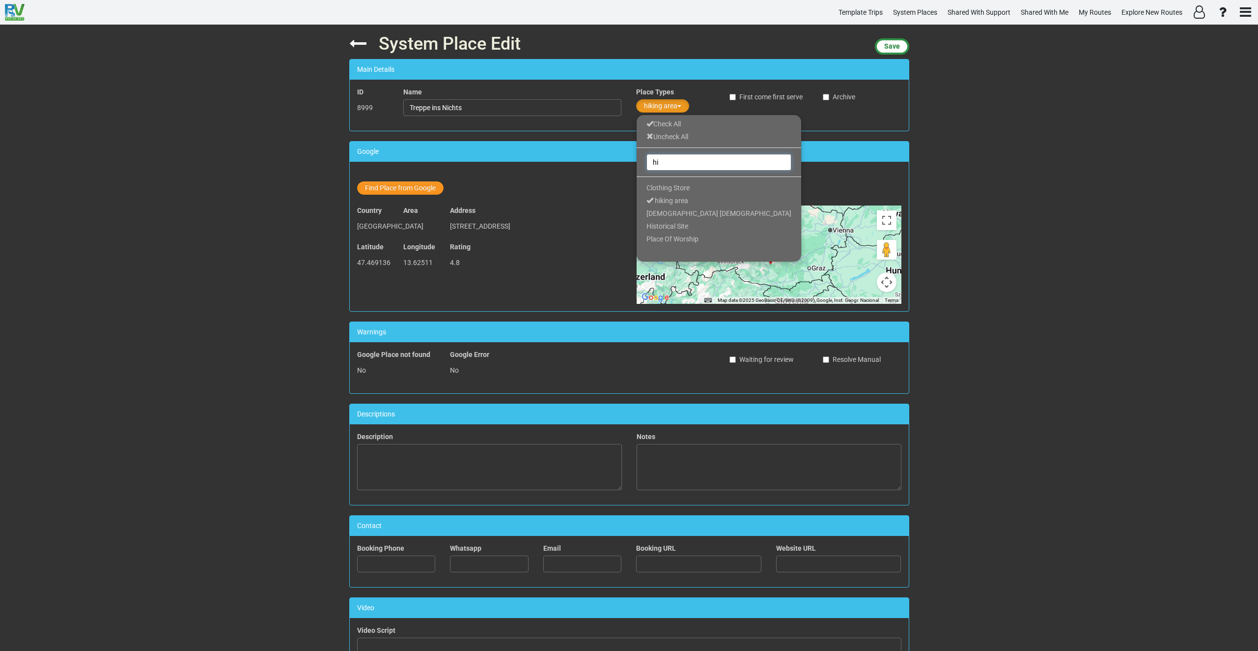
drag, startPoint x: 670, startPoint y: 159, endPoint x: 625, endPoint y: 166, distance: 45.7
click at [624, 159] on div "System Place Edit Save Main Details ID 8999 Name Treppe ins Nichts Place Types …" at bounding box center [629, 338] width 575 height 626
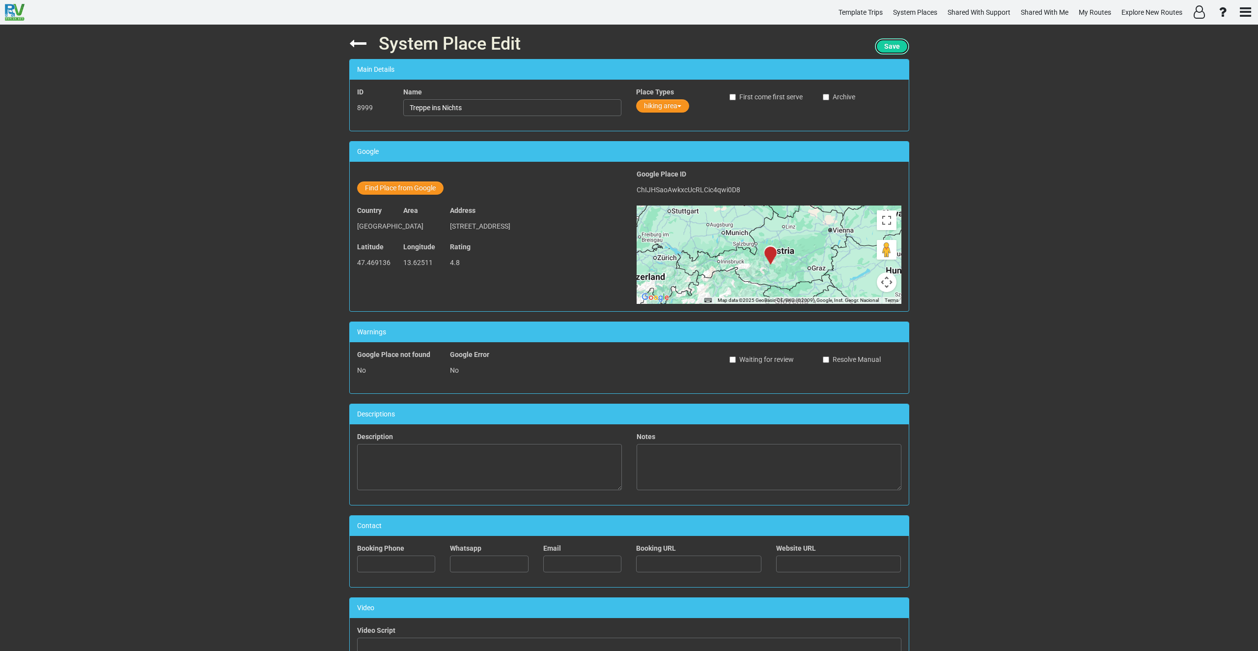
click at [890, 46] on span "Save" at bounding box center [893, 46] width 16 height 8
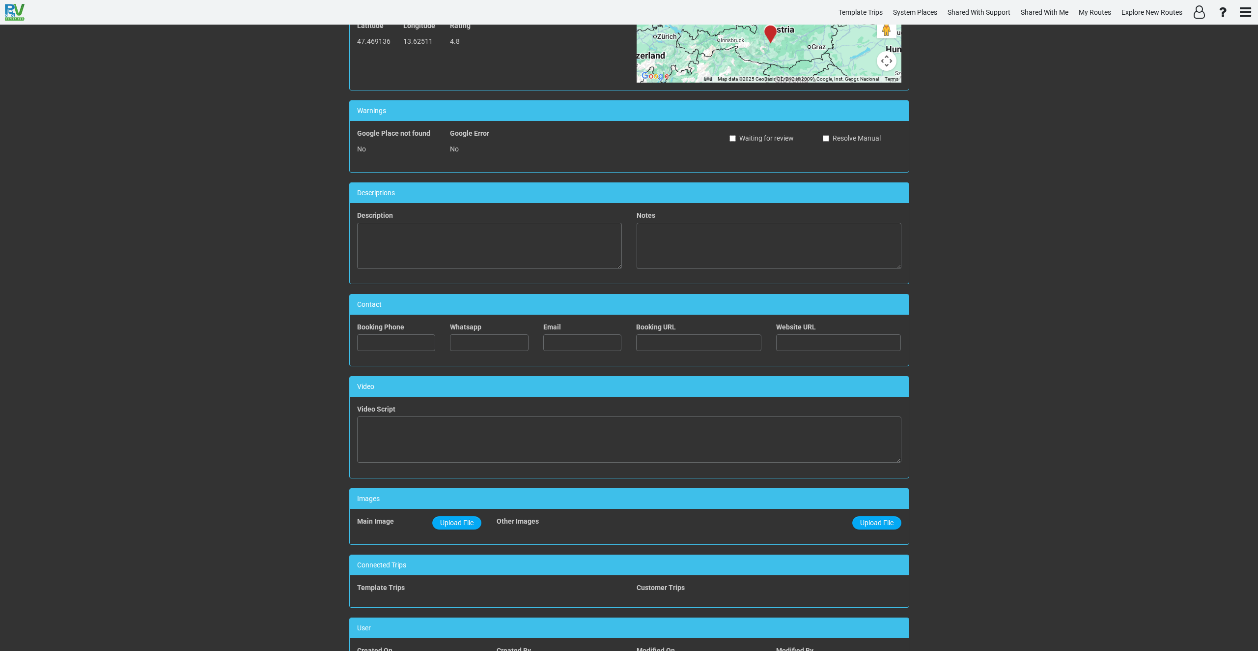
scroll to position [280, 0]
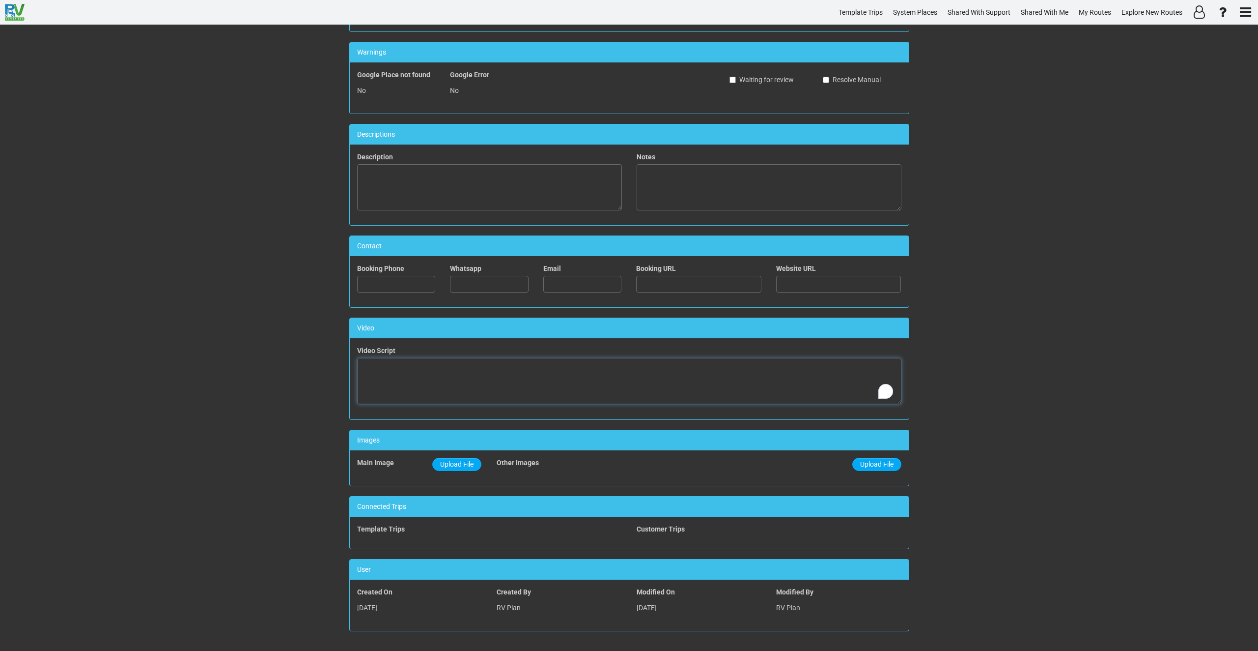
click at [466, 383] on textarea "To enrich screen reader interactions, please activate Accessibility in Grammarl…" at bounding box center [629, 381] width 544 height 46
paste textarea "<iframe width="560" height="315" src="https://www.youtube.com/embed/flECOx9lhCc…"
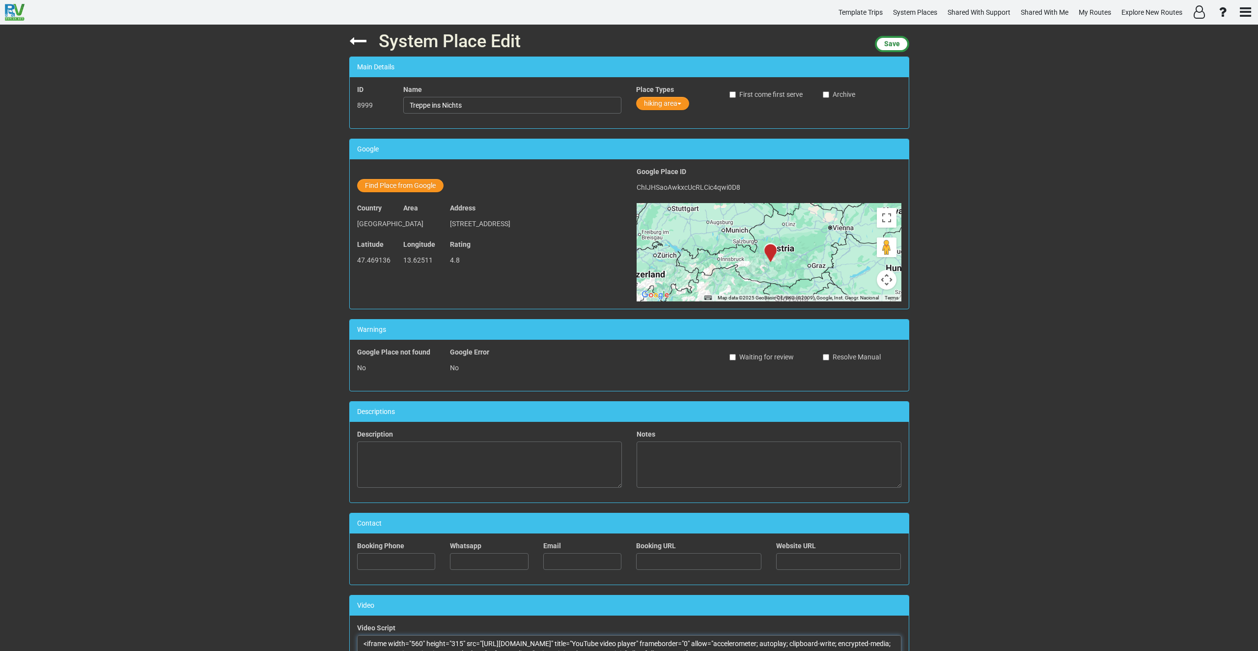
scroll to position [0, 0]
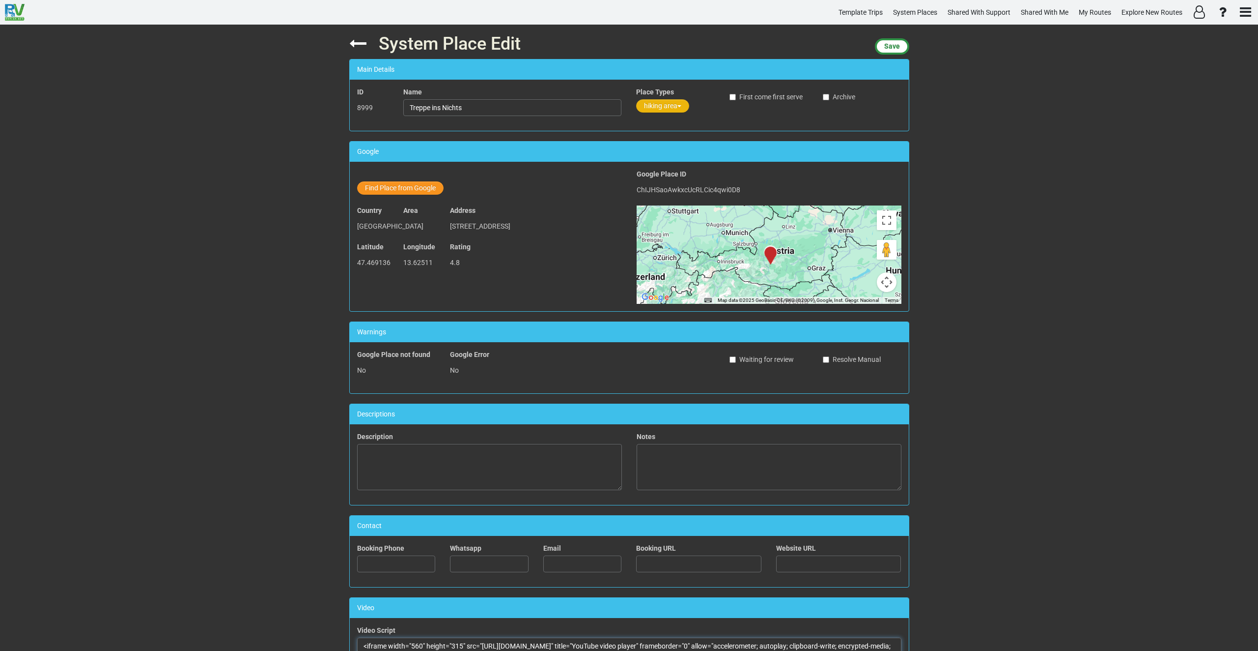
type textarea "<iframe width="560" height="315" src="https://www.youtube.com/embed/flECOx9lhCc…"
click at [664, 102] on button "hiking area" at bounding box center [662, 105] width 53 height 13
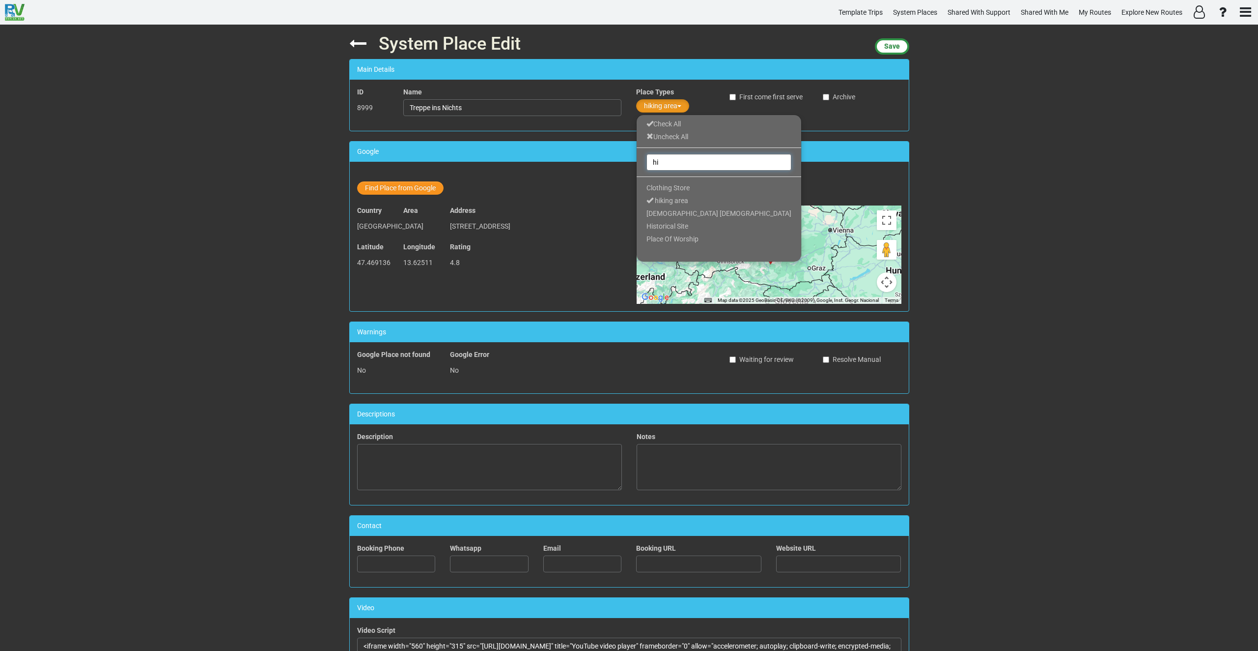
drag, startPoint x: 667, startPoint y: 161, endPoint x: 626, endPoint y: 161, distance: 41.3
click at [626, 161] on div "System Place Edit Save Main Details ID 8999 Name Treppe ins Nichts Place Types …" at bounding box center [629, 338] width 575 height 626
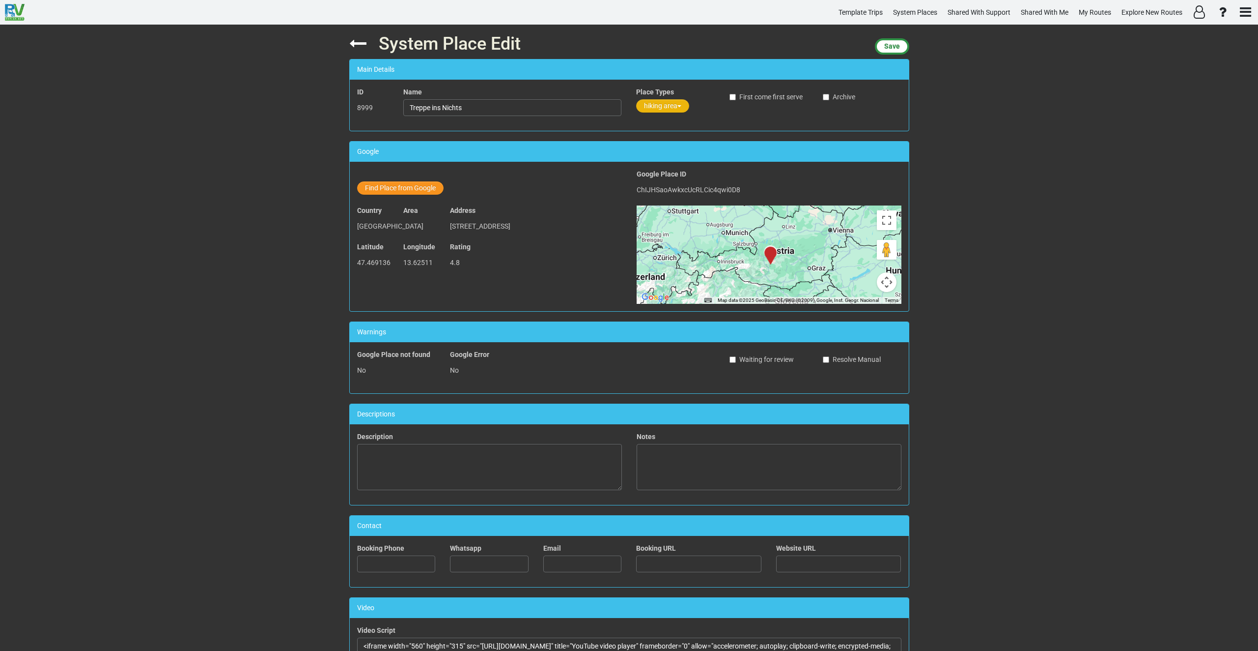
click at [653, 107] on button "hiking area" at bounding box center [662, 105] width 53 height 13
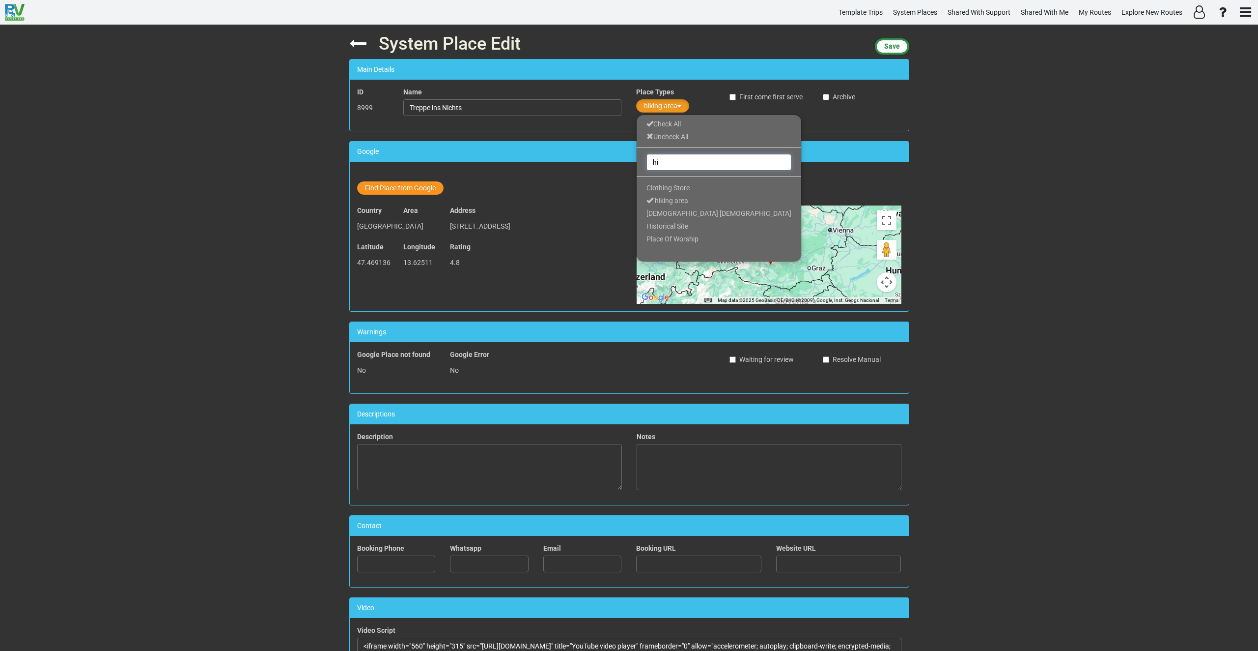
drag, startPoint x: 662, startPoint y: 161, endPoint x: 651, endPoint y: 163, distance: 11.0
click at [651, 163] on input "hi" at bounding box center [719, 162] width 145 height 17
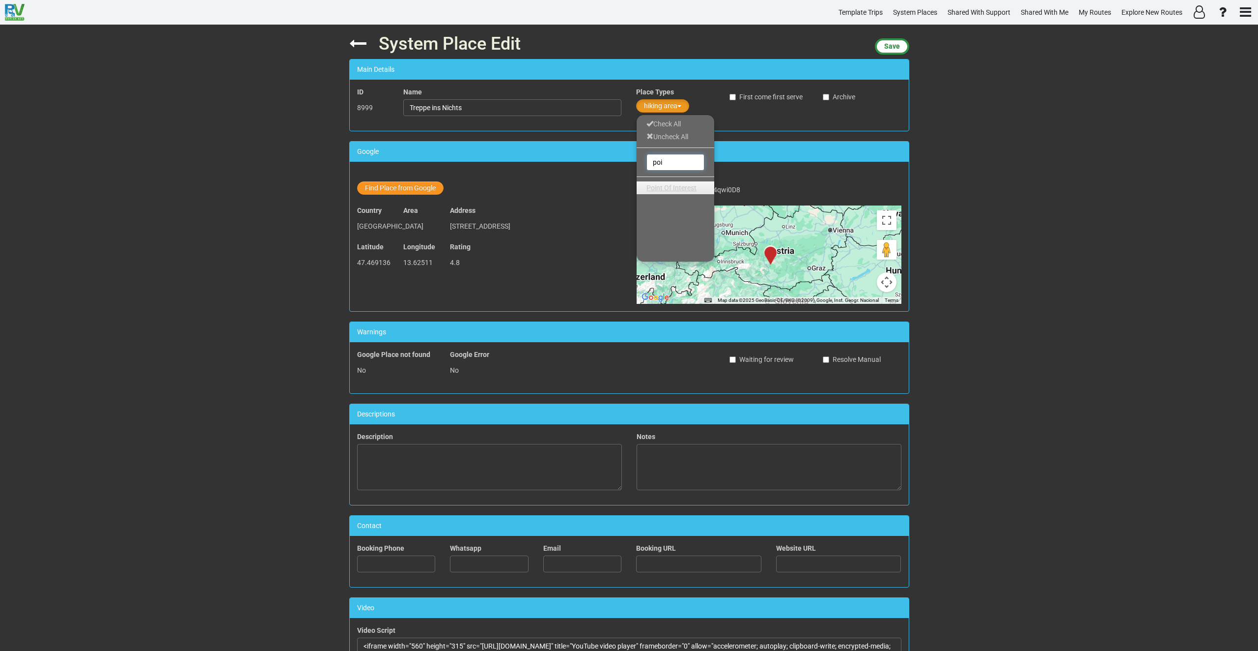
type input "poi"
click at [672, 185] on span "Point Of Interest" at bounding box center [672, 188] width 50 height 8
click at [902, 45] on button "Save" at bounding box center [892, 46] width 34 height 16
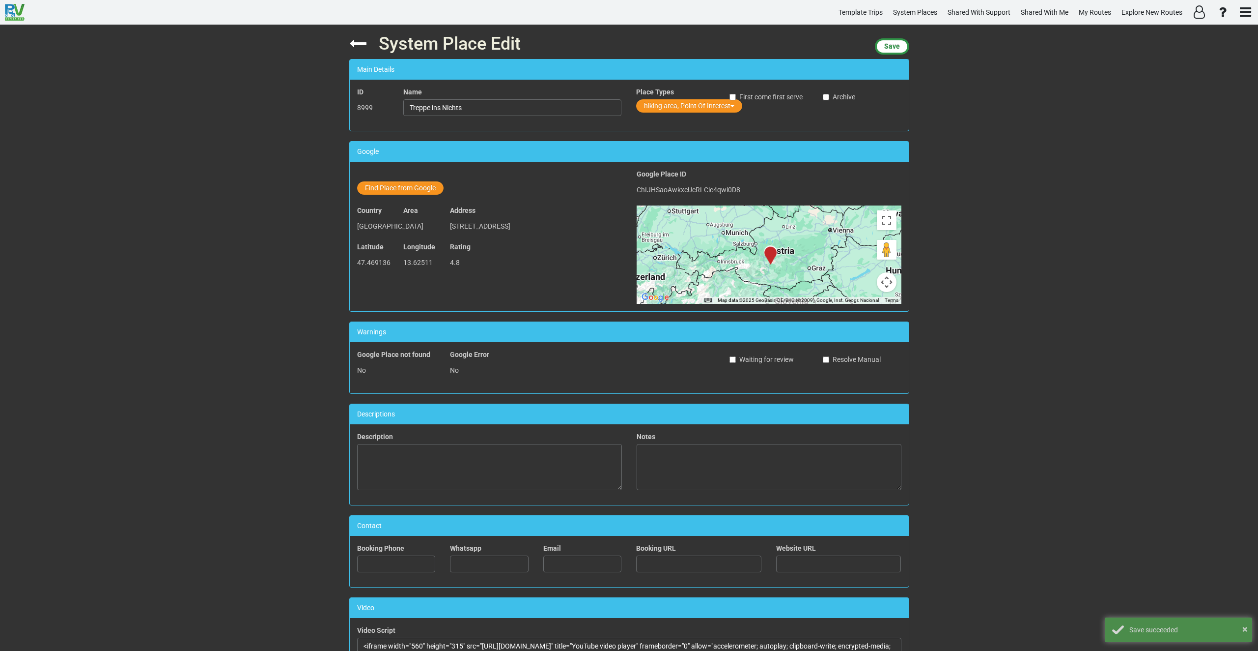
drag, startPoint x: 343, startPoint y: 41, endPoint x: 355, endPoint y: 48, distance: 14.5
click at [346, 44] on div "System Place Edit Save Main Details ID 8999 Name Treppe ins Nichts Place Types …" at bounding box center [629, 338] width 575 height 626
click at [353, 45] on icon at bounding box center [357, 43] width 17 height 17
